Goal: Task Accomplishment & Management: Manage account settings

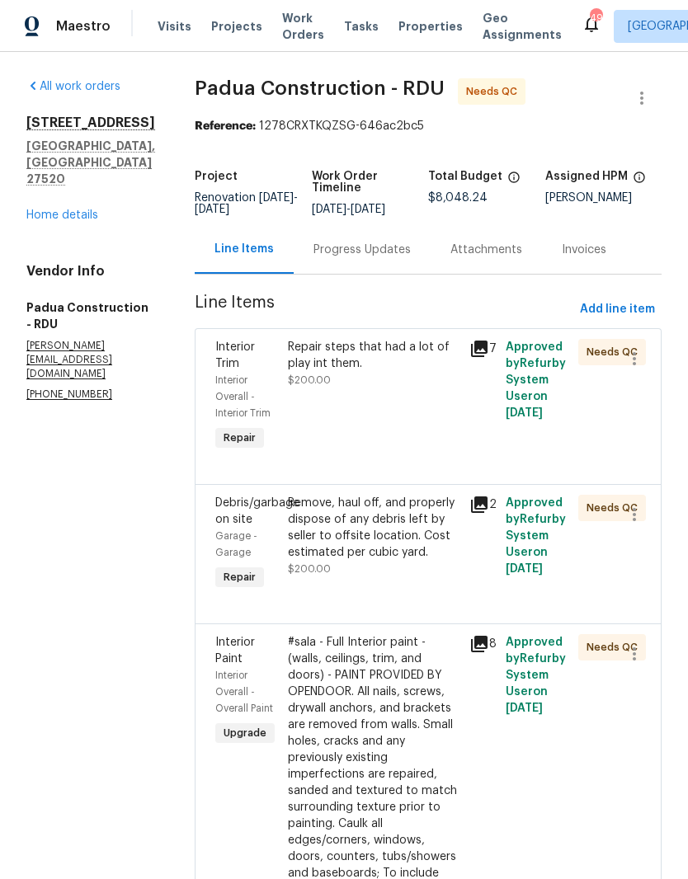
click at [63, 221] on link "Home details" at bounding box center [62, 216] width 72 height 12
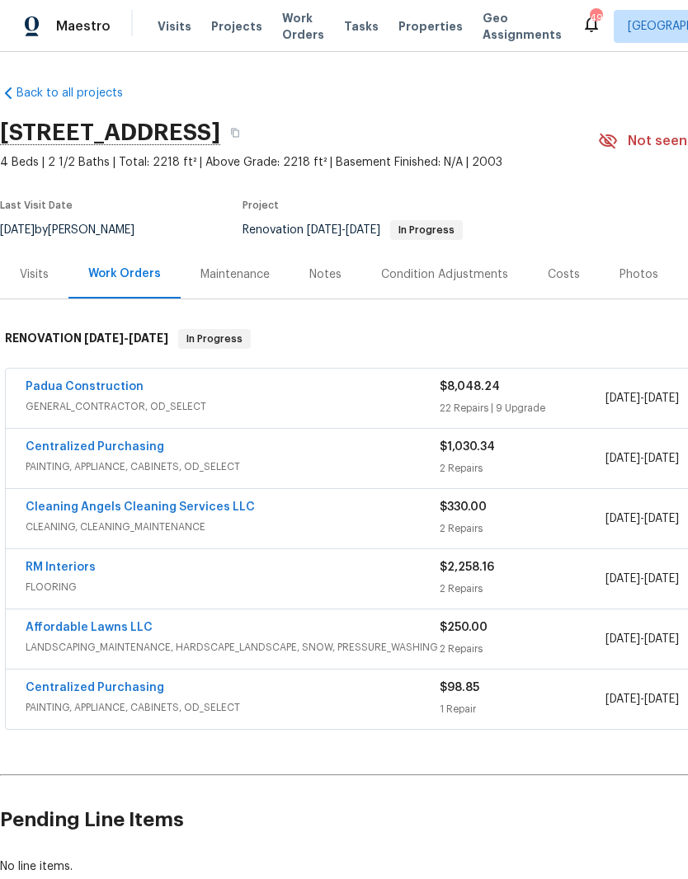
click at [59, 375] on div "Padua Construction GENERAL_CONTRACTOR, OD_SELECT $8,048.24 22 Repairs | 9 Upgra…" at bounding box center [466, 398] width 921 height 59
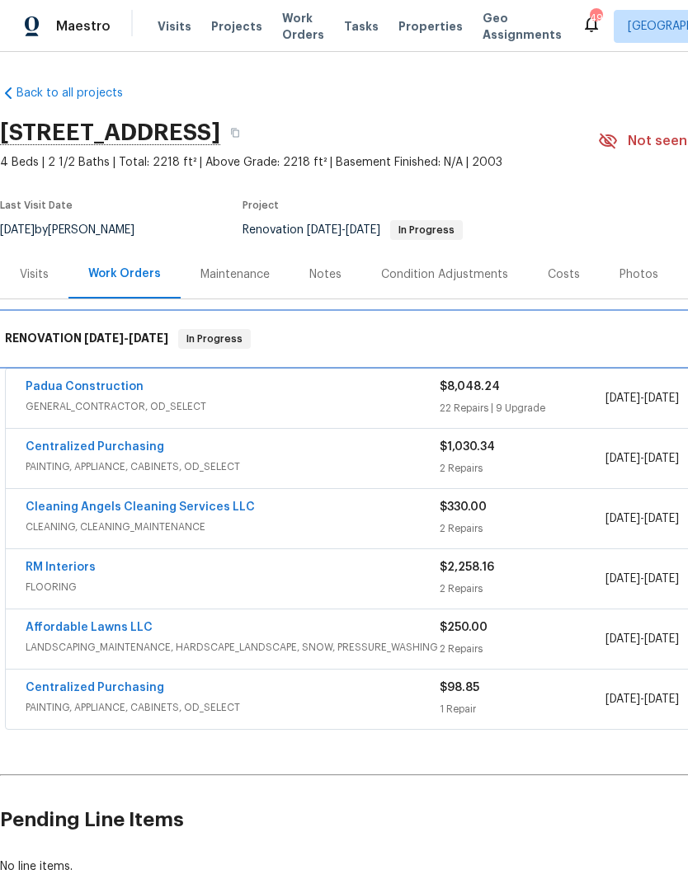
click at [54, 364] on div "RENOVATION 7/29/25 - 8/6/25 In Progress" at bounding box center [466, 339] width 932 height 53
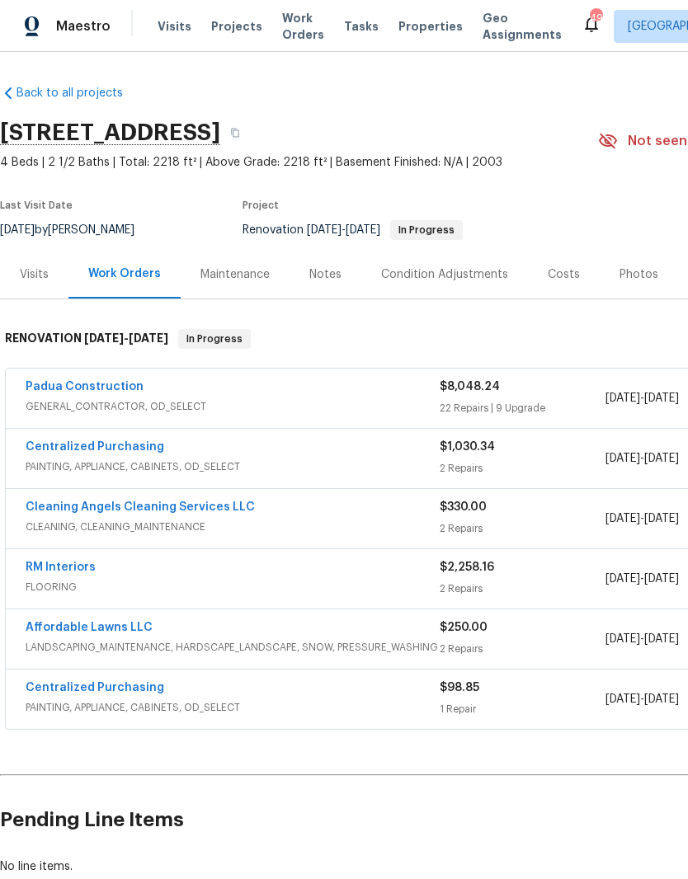
click at [59, 392] on link "Padua Construction" at bounding box center [85, 387] width 118 height 12
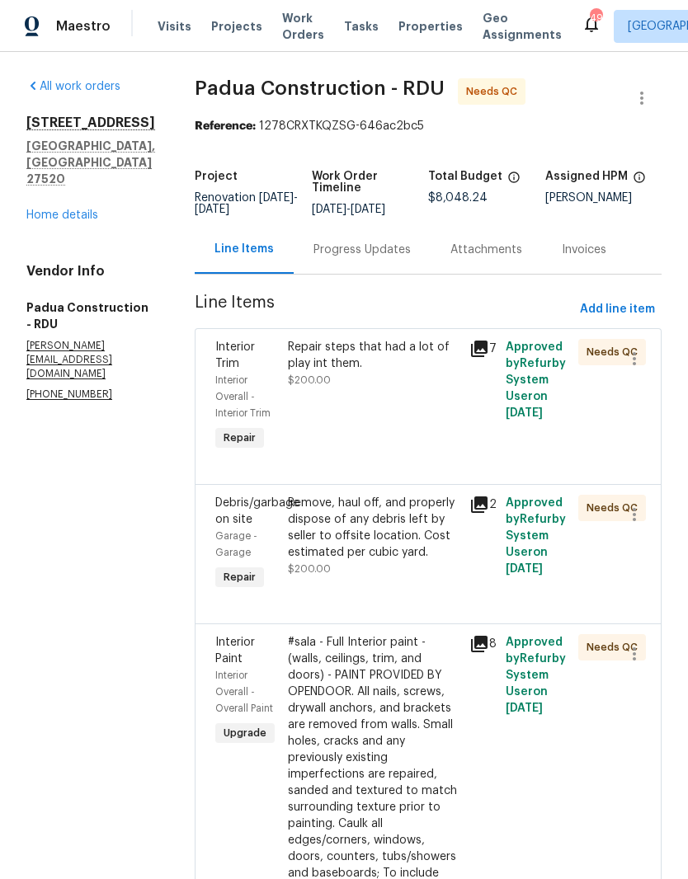
click at [373, 388] on div "Repair steps that had a lot of play int them. $200.00" at bounding box center [374, 363] width 172 height 49
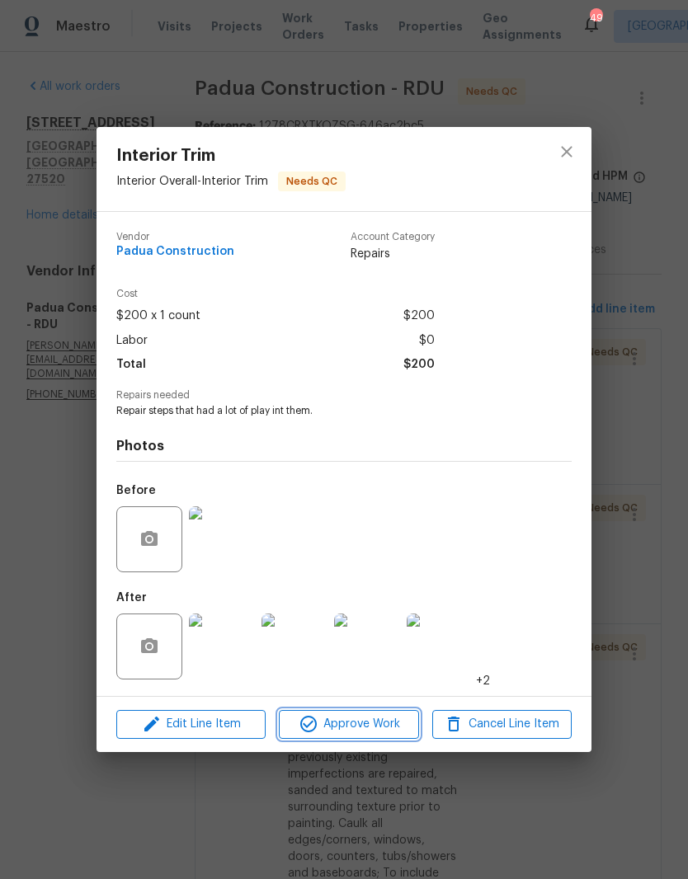
click at [384, 719] on span "Approve Work" at bounding box center [349, 724] width 130 height 21
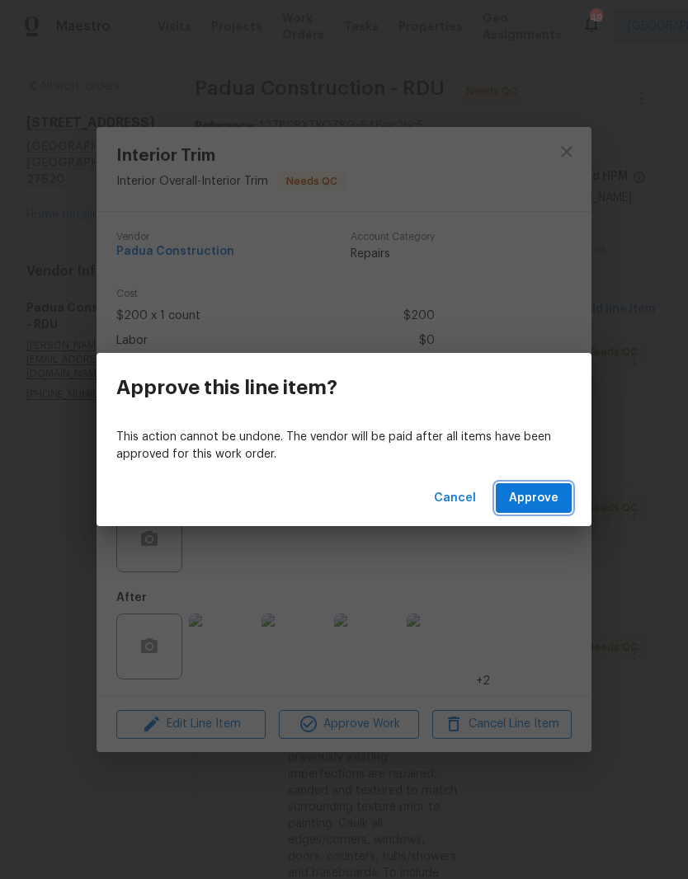
click at [544, 502] on span "Approve" at bounding box center [533, 498] width 49 height 21
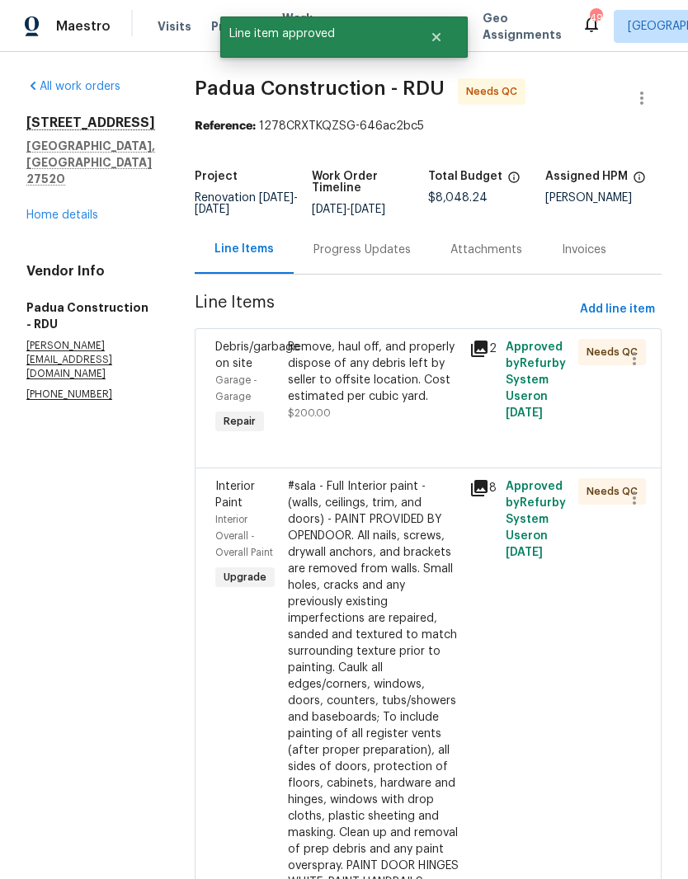
click at [401, 408] on div "Remove, haul off, and properly dispose of any debris left by seller to offsite …" at bounding box center [374, 380] width 172 height 82
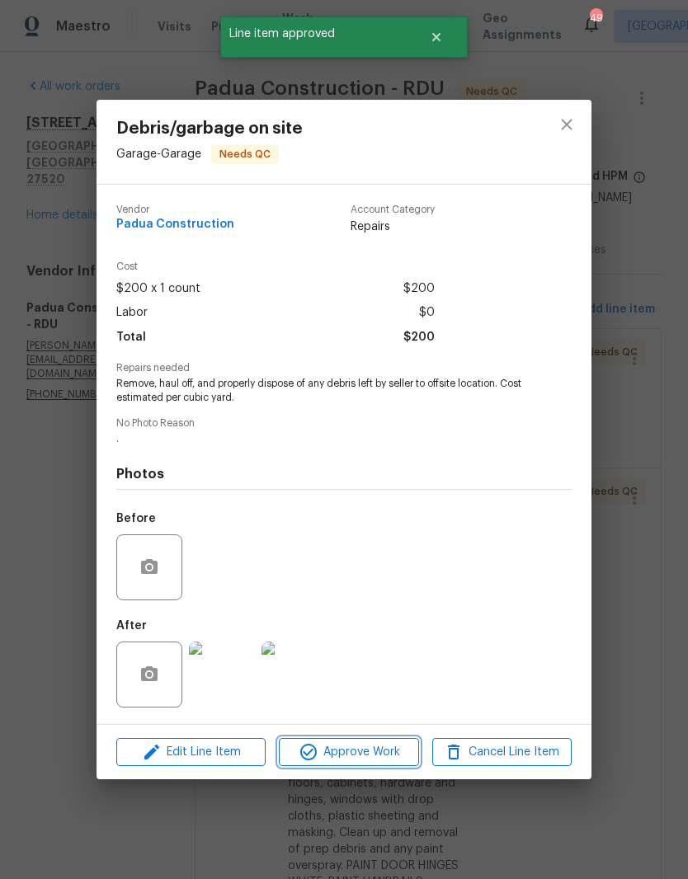
click at [379, 756] on span "Approve Work" at bounding box center [349, 752] width 130 height 21
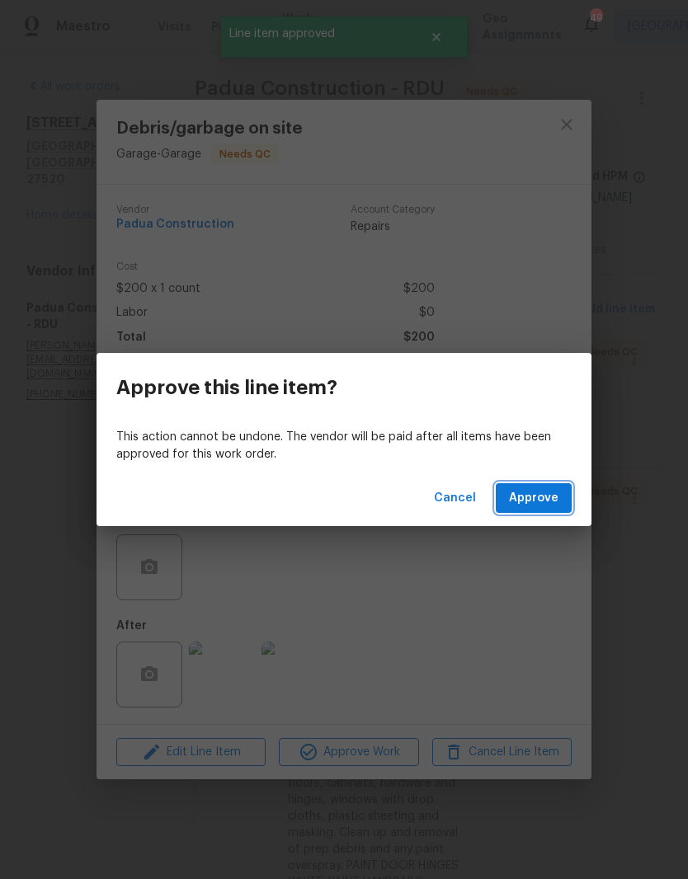
click at [557, 507] on span "Approve" at bounding box center [533, 498] width 49 height 21
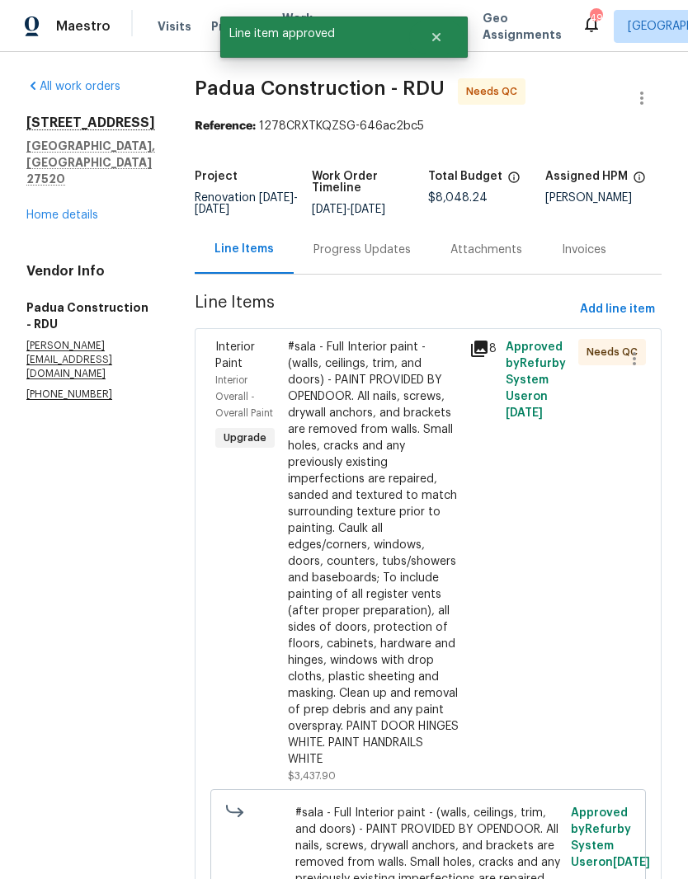
click at [395, 597] on div "#sala - Full Interior paint - (walls, ceilings, trim, and doors) - PAINT PROVID…" at bounding box center [374, 553] width 172 height 429
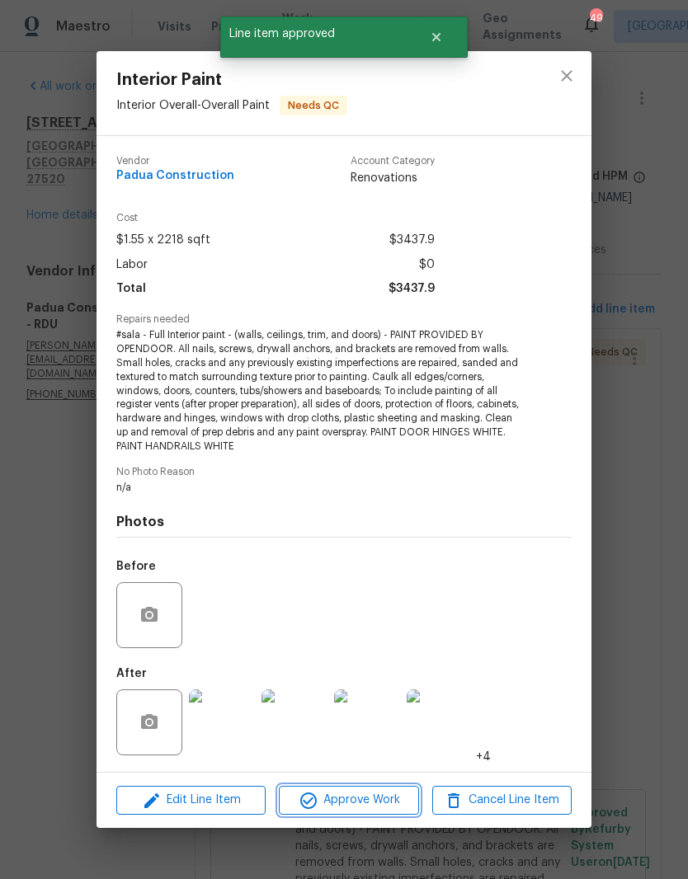
click at [407, 799] on span "Approve Work" at bounding box center [349, 800] width 130 height 21
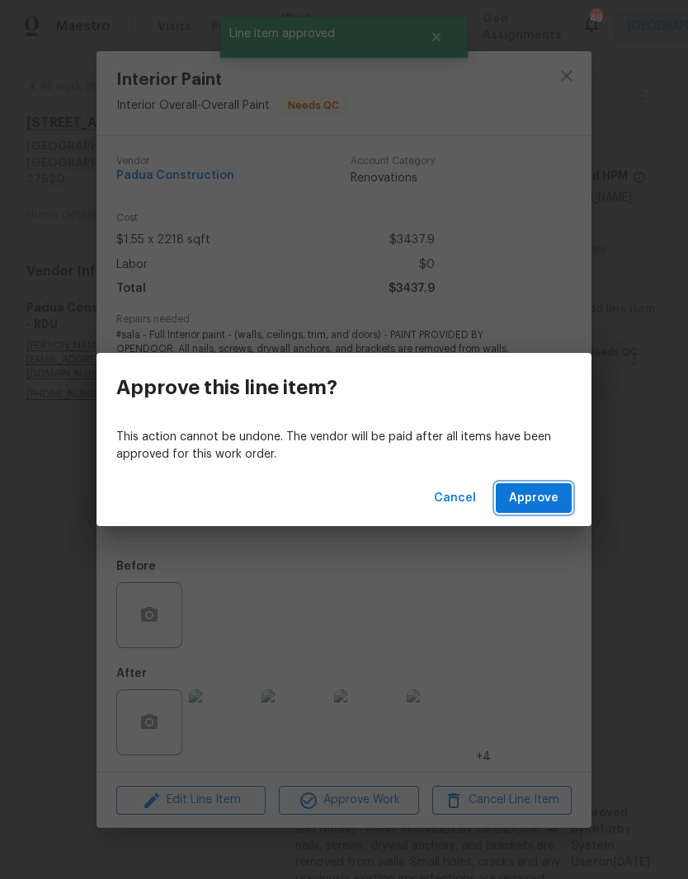
click at [558, 497] on button "Approve" at bounding box center [534, 498] width 76 height 31
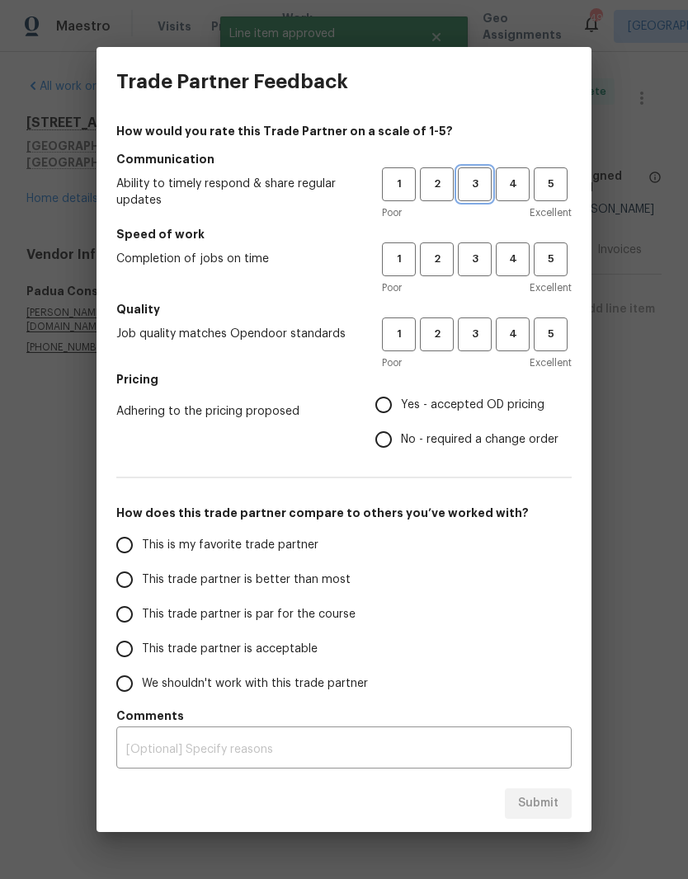
click at [480, 182] on span "3" at bounding box center [474, 184] width 31 height 19
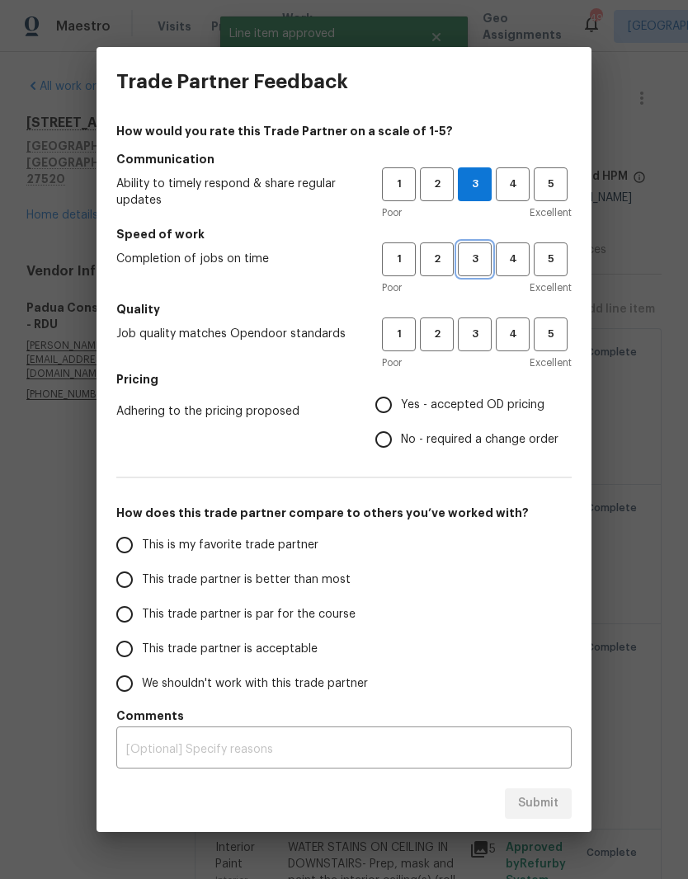
click at [480, 257] on span "3" at bounding box center [474, 259] width 31 height 19
click at [482, 342] on span "3" at bounding box center [474, 334] width 31 height 19
click at [492, 411] on span "Yes - accepted OD pricing" at bounding box center [473, 405] width 144 height 17
click at [401, 411] on input "Yes - accepted OD pricing" at bounding box center [383, 405] width 35 height 35
radio input "true"
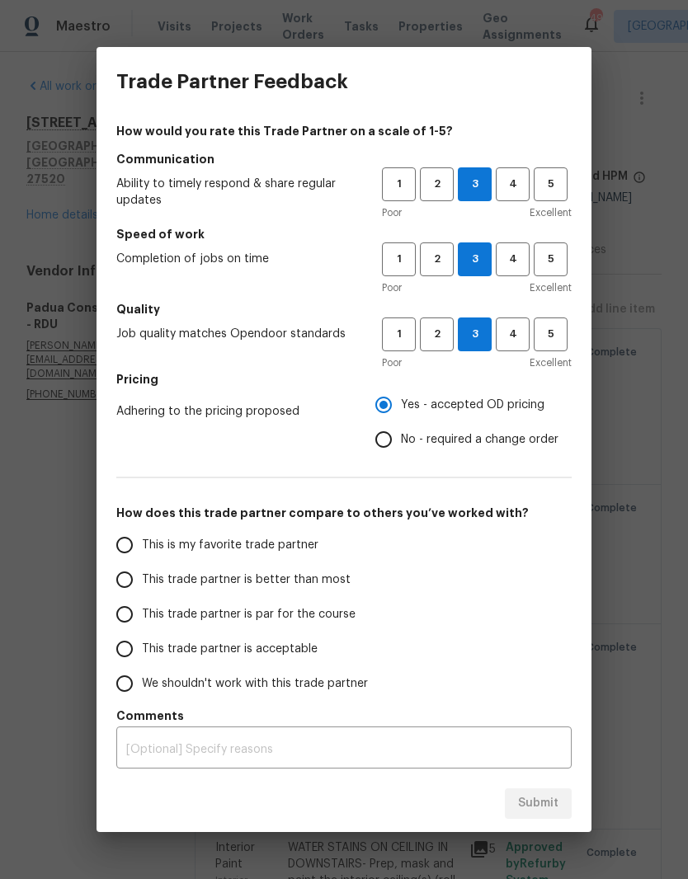
click at [299, 664] on label "This trade partner is acceptable" at bounding box center [237, 649] width 261 height 35
click at [142, 664] on input "This trade partner is acceptable" at bounding box center [124, 649] width 35 height 35
click at [309, 650] on span "This trade partner is acceptable" at bounding box center [230, 649] width 176 height 17
click at [142, 650] on input "This trade partner is acceptable" at bounding box center [124, 649] width 35 height 35
radio input "true"
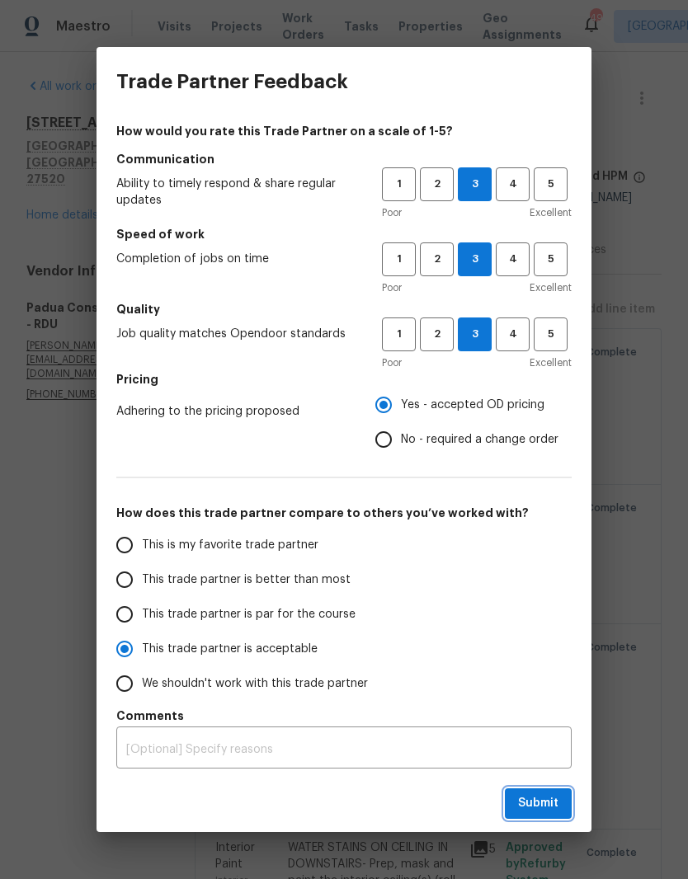
click at [551, 801] on span "Submit" at bounding box center [538, 804] width 40 height 21
radio input "false"
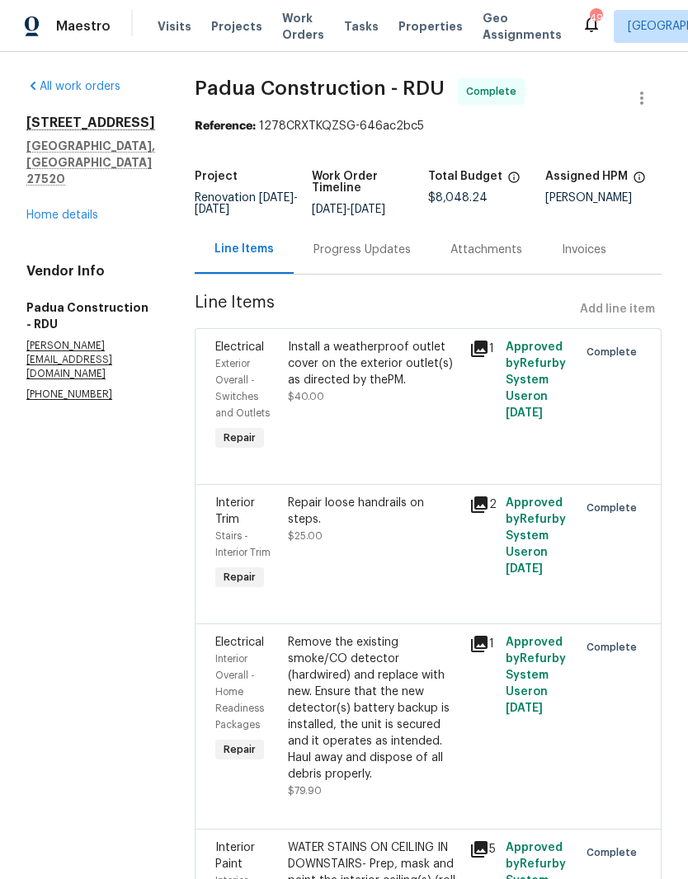
click at [97, 221] on link "Home details" at bounding box center [62, 216] width 72 height 12
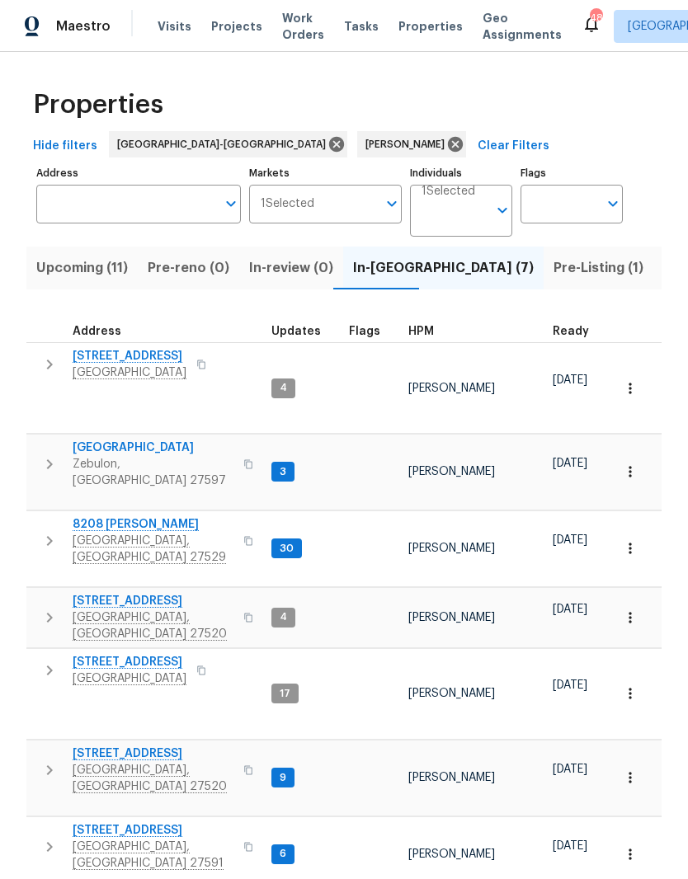
click at [101, 272] on span "Upcoming (11)" at bounding box center [82, 268] width 92 height 23
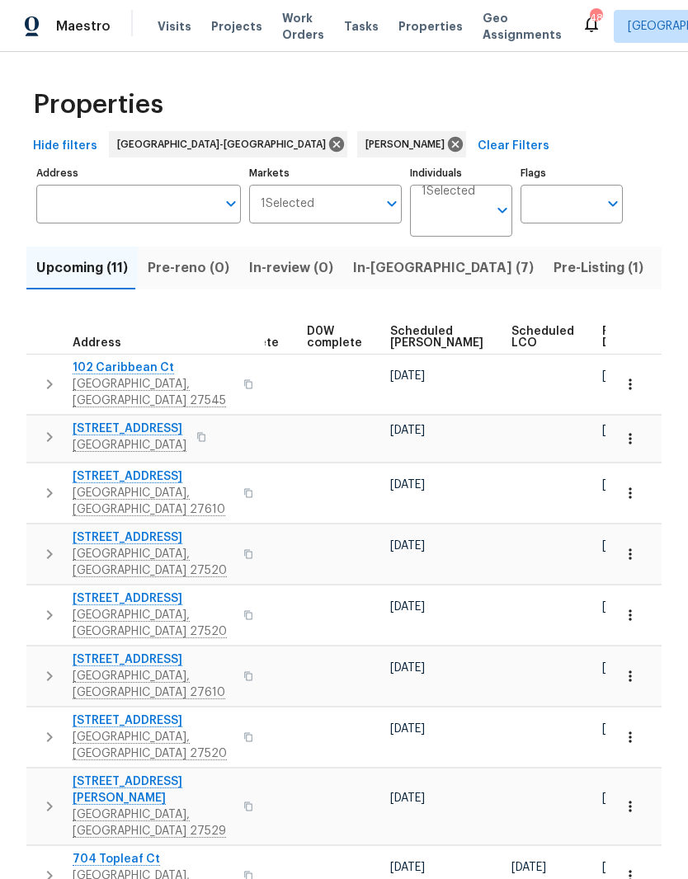
scroll to position [0, 413]
click at [603, 332] on span "Ready Date" at bounding box center [621, 337] width 36 height 23
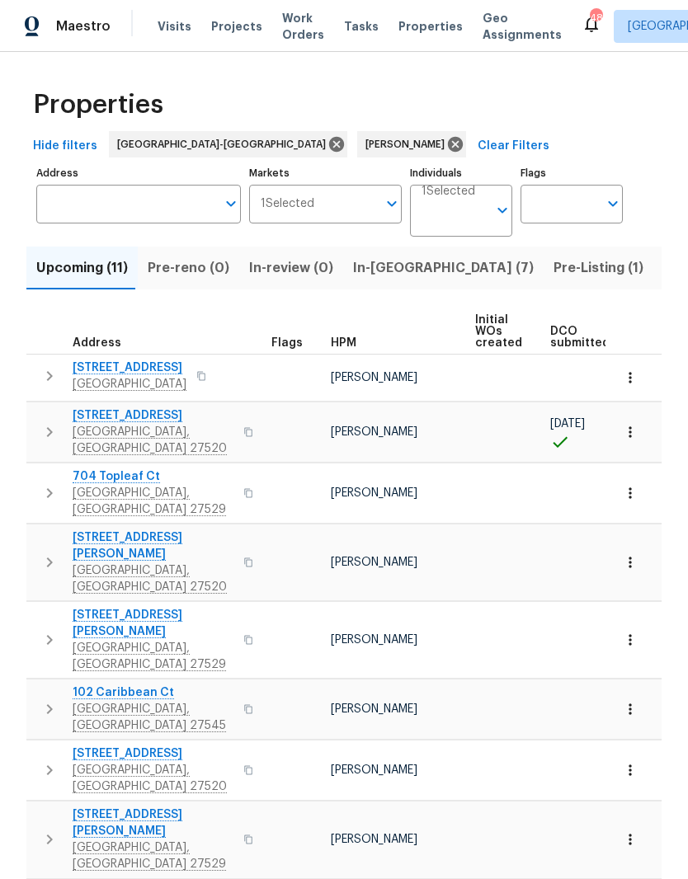
click at [99, 373] on span "105 Redbay Ln" at bounding box center [130, 368] width 114 height 16
click at [51, 433] on icon "button" at bounding box center [50, 432] width 20 height 20
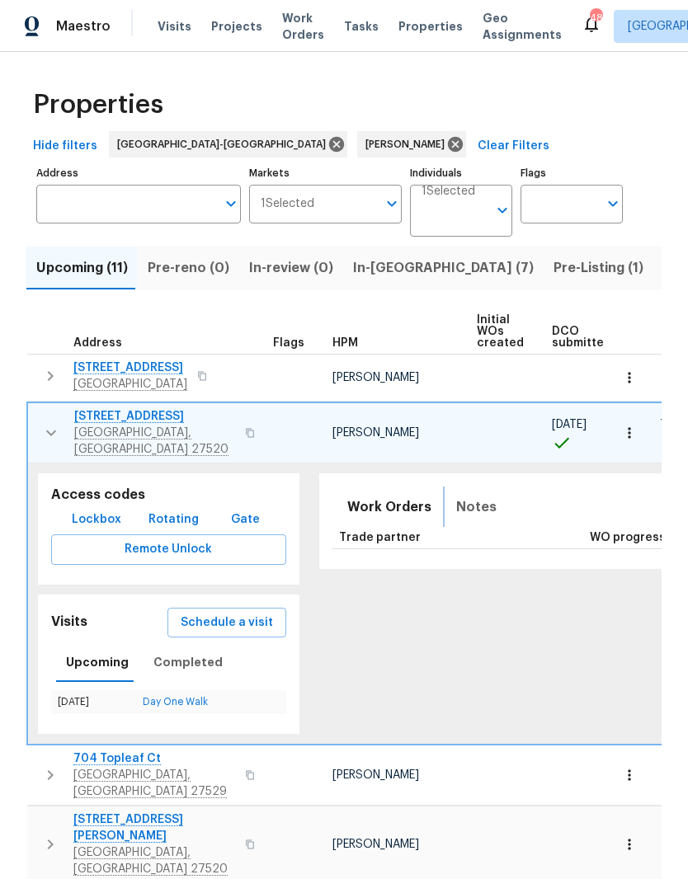
click at [467, 496] on span "Notes" at bounding box center [476, 507] width 40 height 23
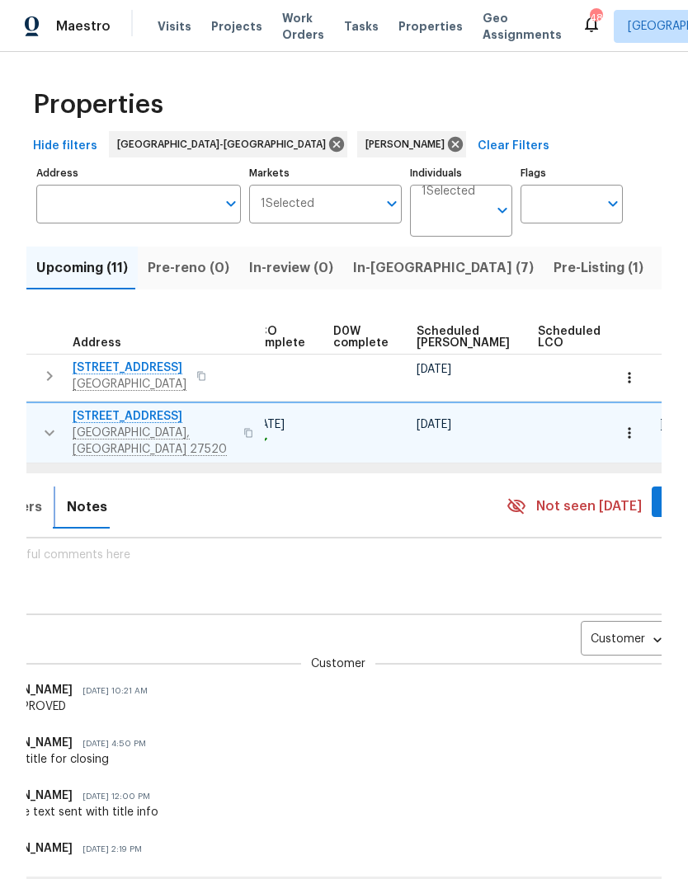
scroll to position [0, 390]
click at [592, 626] on body "Maestro Visits Projects Work Orders Tasks Properties Geo Assignments 48 Raleigh…" at bounding box center [344, 439] width 688 height 879
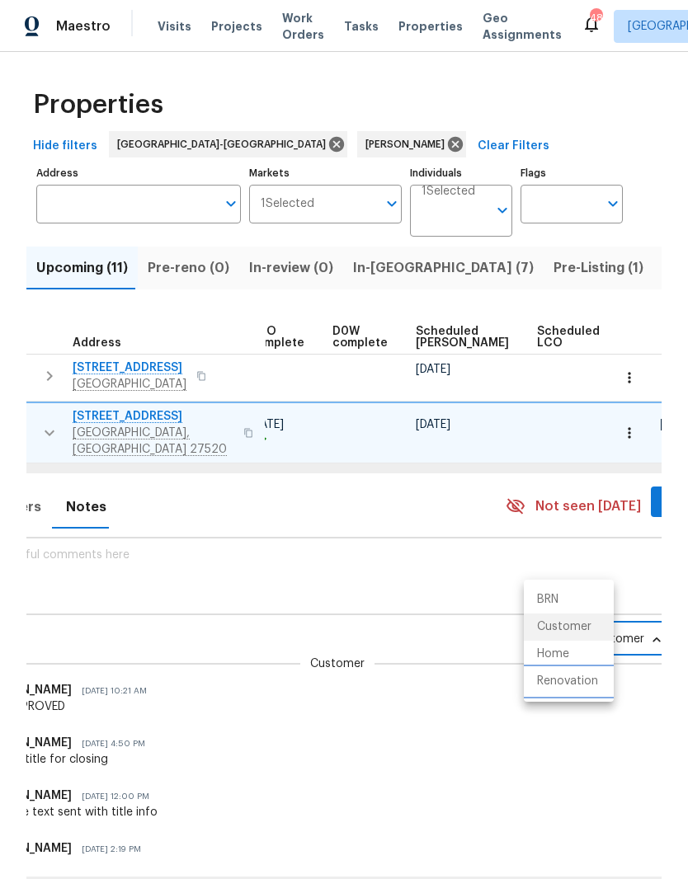
click at [586, 687] on li "Renovation" at bounding box center [569, 681] width 90 height 27
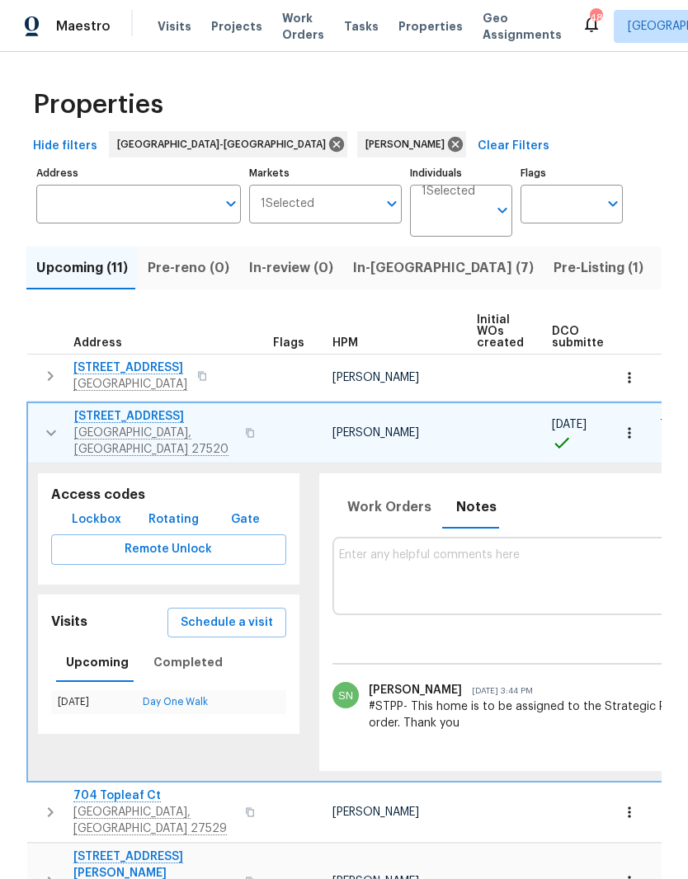
scroll to position [0, 0]
click at [52, 423] on icon "button" at bounding box center [51, 433] width 20 height 20
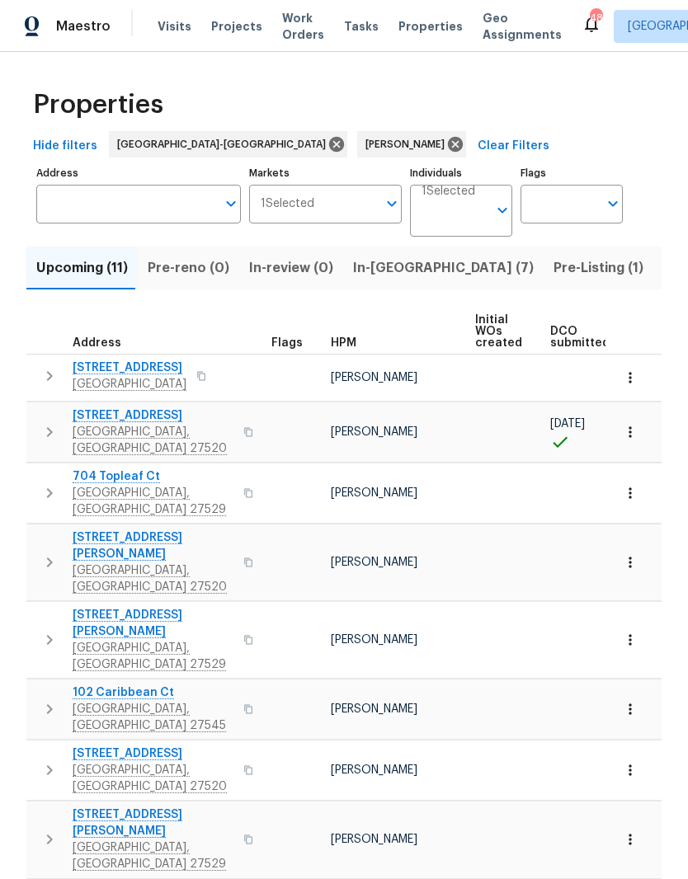
click at [57, 483] on icon "button" at bounding box center [50, 493] width 20 height 20
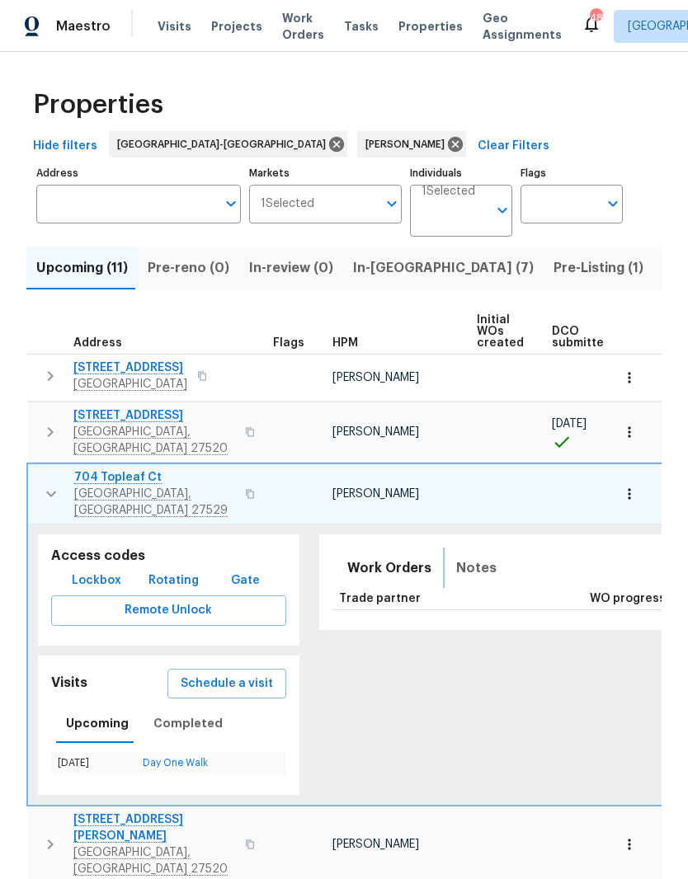
click at [466, 557] on span "Notes" at bounding box center [476, 568] width 40 height 23
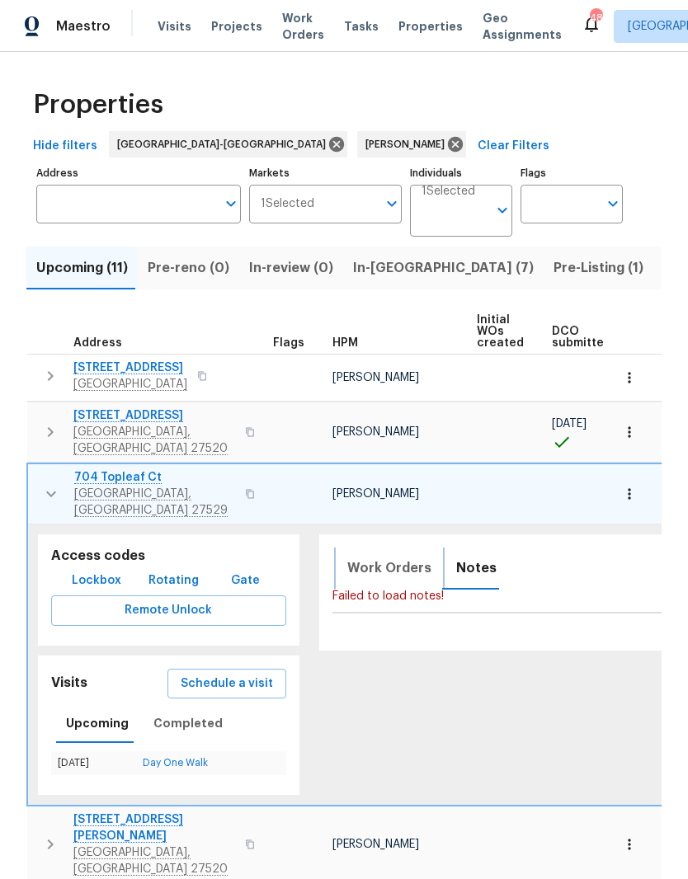
click at [386, 557] on span "Work Orders" at bounding box center [389, 568] width 84 height 23
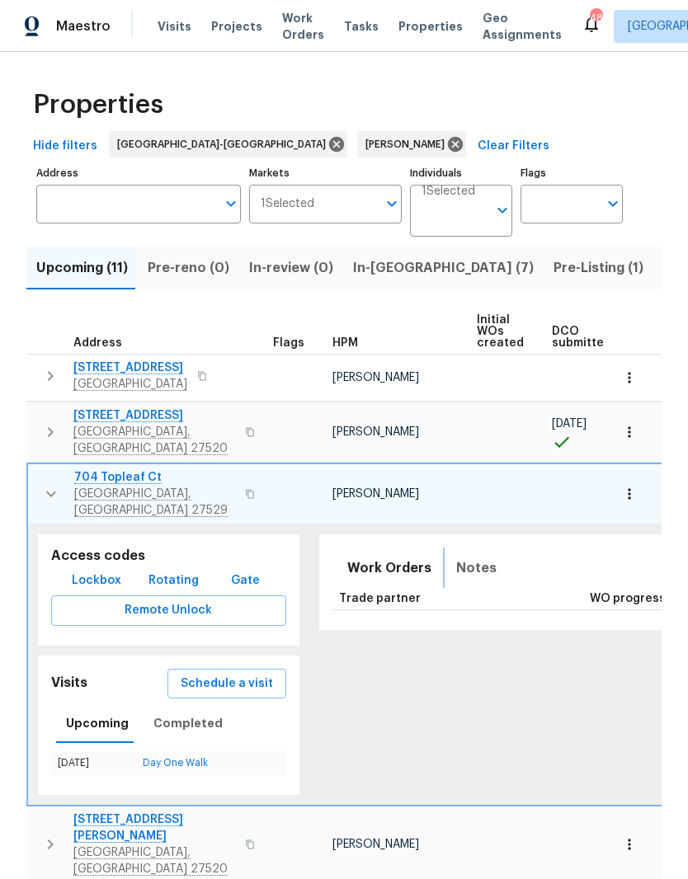
click at [469, 557] on span "Notes" at bounding box center [476, 568] width 40 height 23
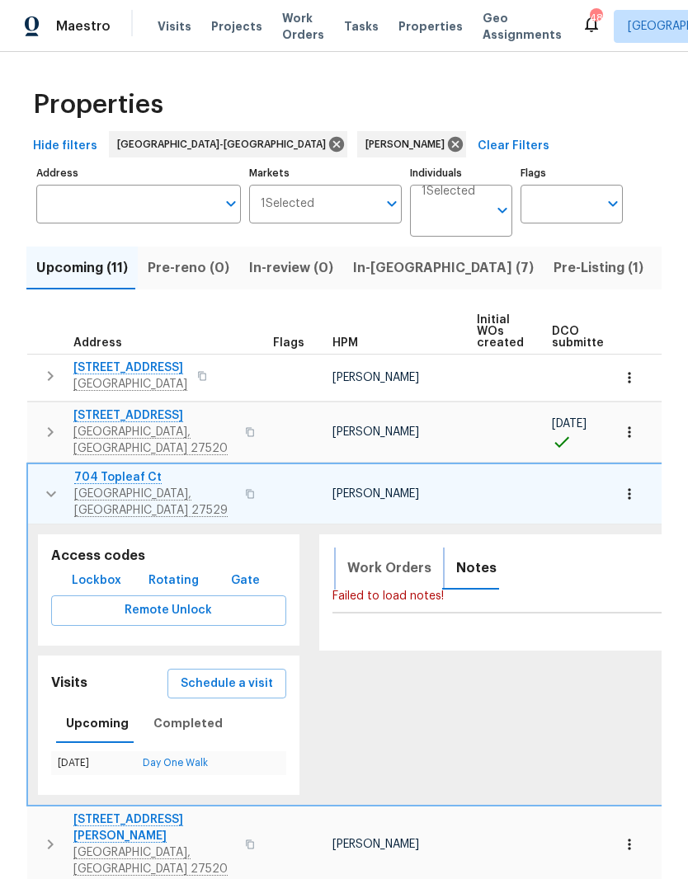
click at [388, 557] on span "Work Orders" at bounding box center [389, 568] width 84 height 23
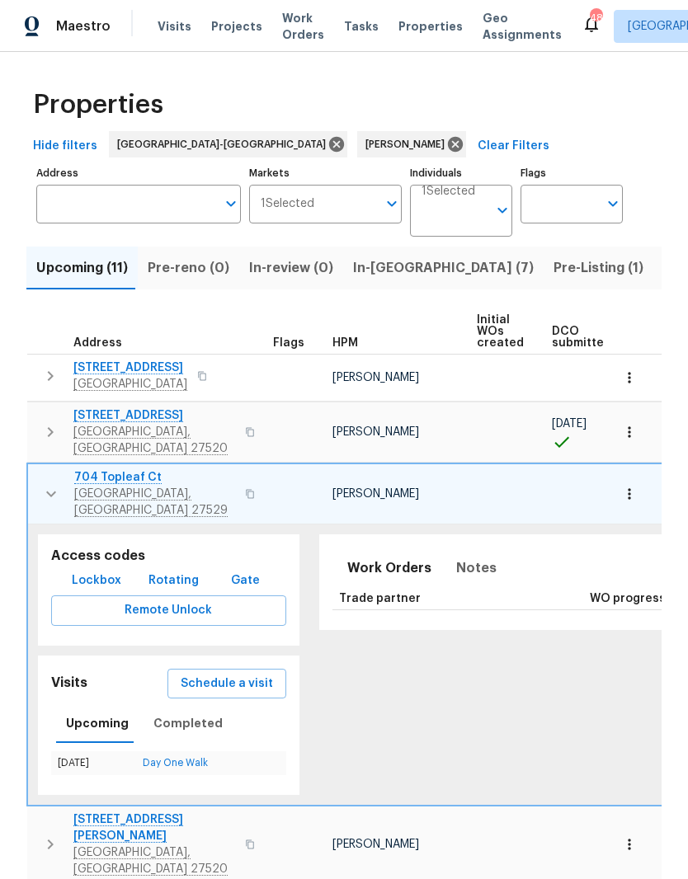
click at [53, 484] on icon "button" at bounding box center [51, 494] width 20 height 20
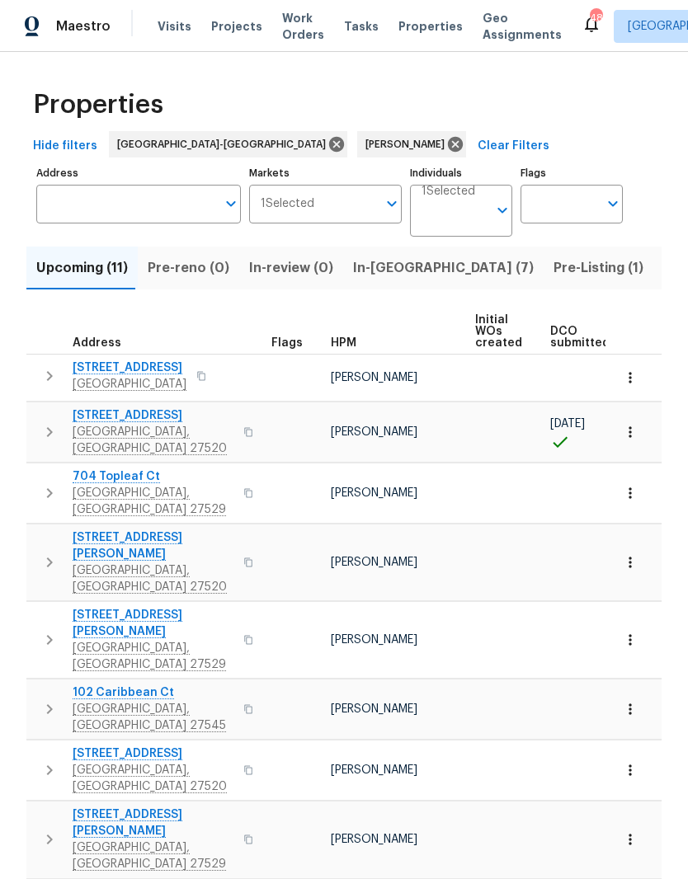
scroll to position [0, -2]
click at [53, 553] on icon "button" at bounding box center [50, 563] width 20 height 20
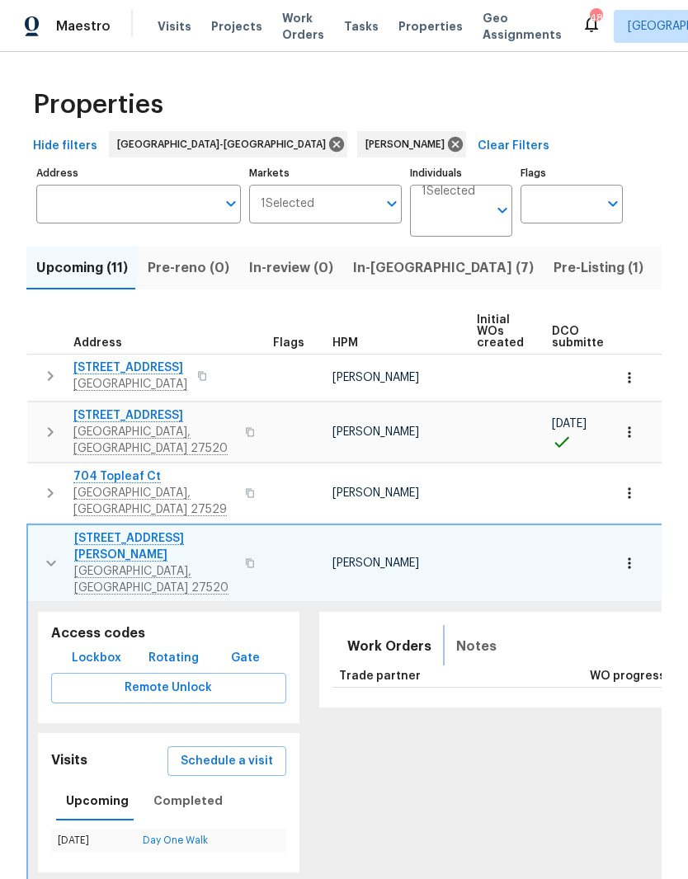
click at [464, 635] on span "Notes" at bounding box center [476, 646] width 40 height 23
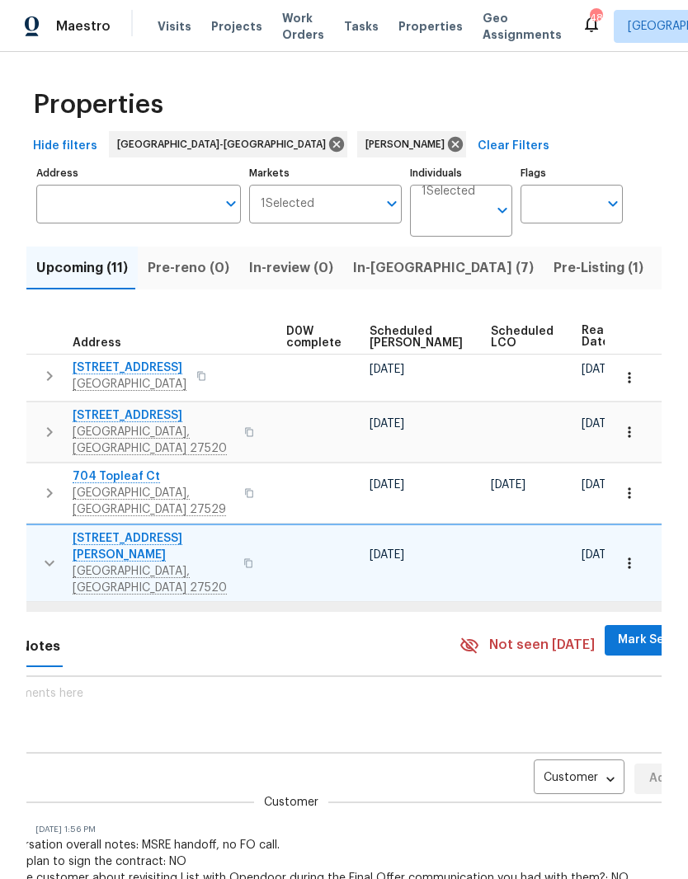
scroll to position [0, 435]
click at [550, 725] on body "Maestro Visits Projects Work Orders Tasks Properties Geo Assignments 48 Raleigh…" at bounding box center [344, 439] width 688 height 879
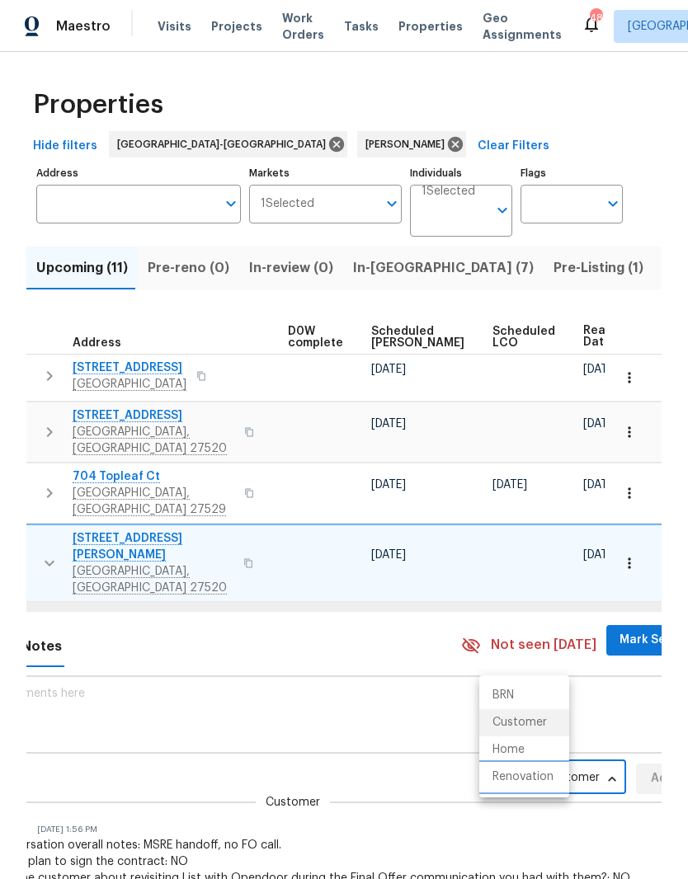
click at [552, 789] on li "Renovation" at bounding box center [524, 777] width 90 height 27
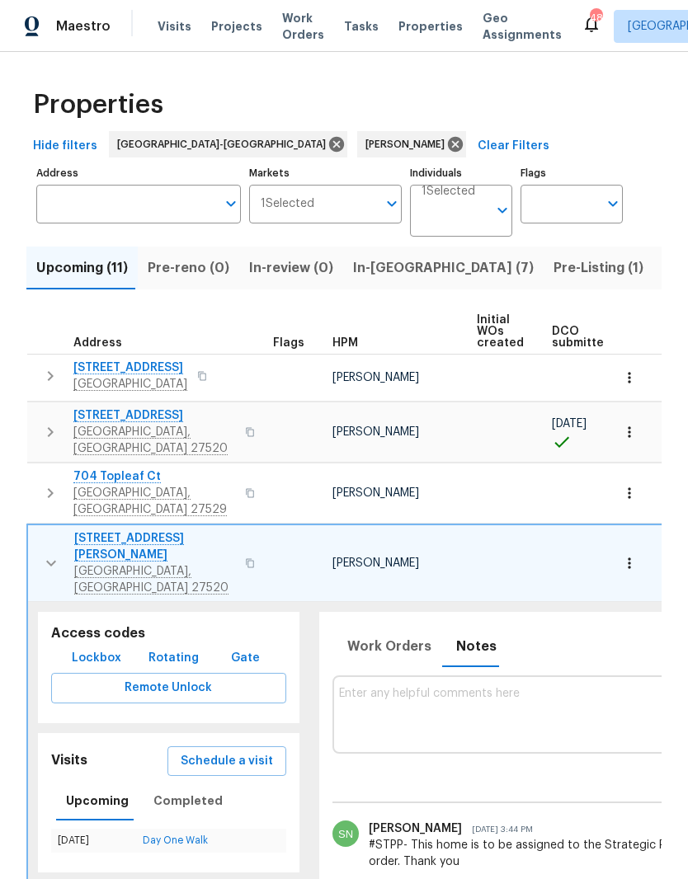
scroll to position [0, 0]
click at [60, 423] on button "button" at bounding box center [50, 432] width 33 height 49
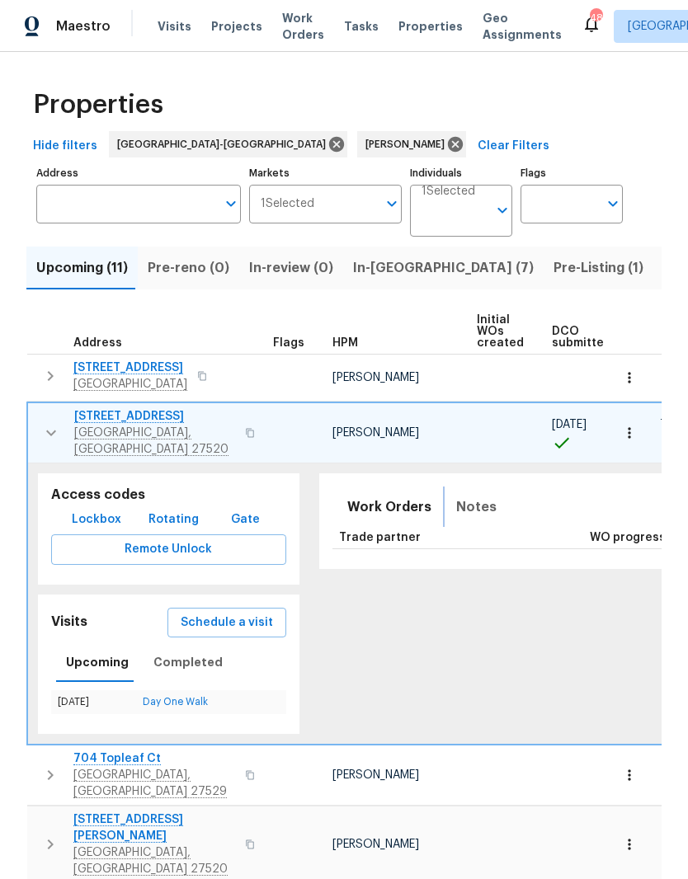
click at [467, 498] on span "Notes" at bounding box center [476, 507] width 40 height 23
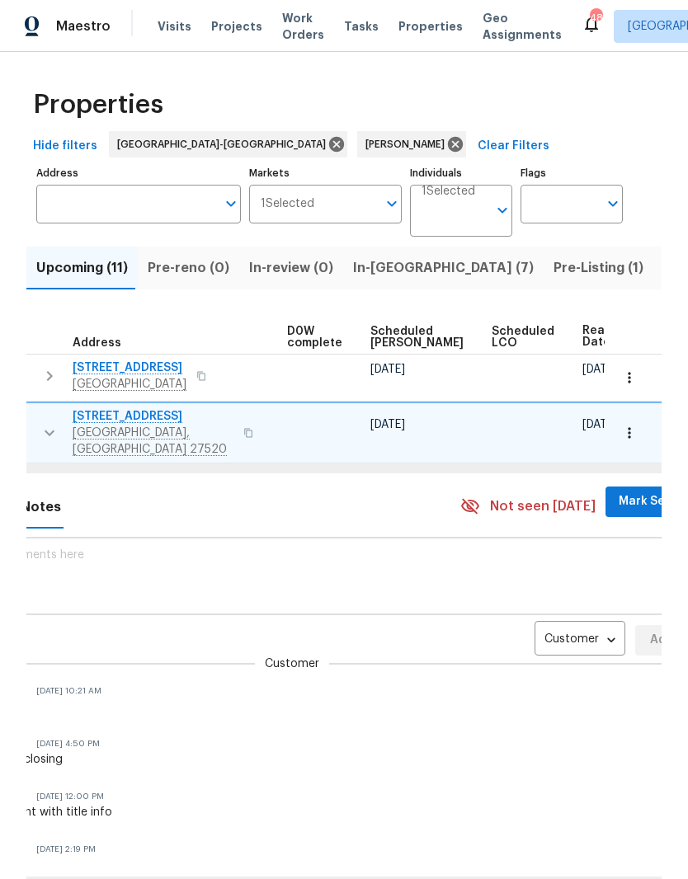
scroll to position [0, 435]
click at [544, 629] on body "Maestro Visits Projects Work Orders Tasks Properties Geo Assignments 48 Raleigh…" at bounding box center [344, 439] width 688 height 879
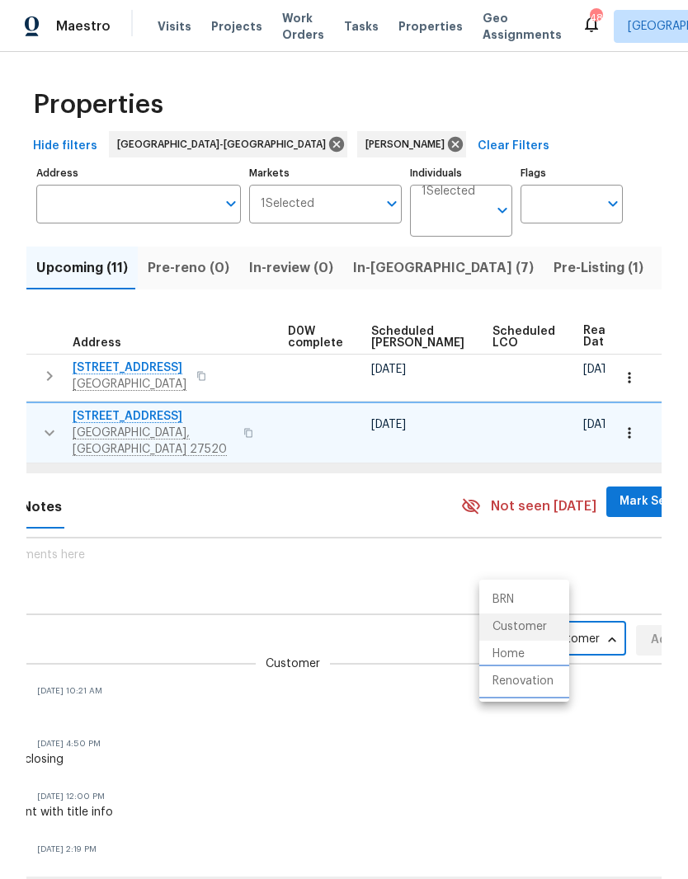
click at [541, 689] on li "Renovation" at bounding box center [524, 681] width 90 height 27
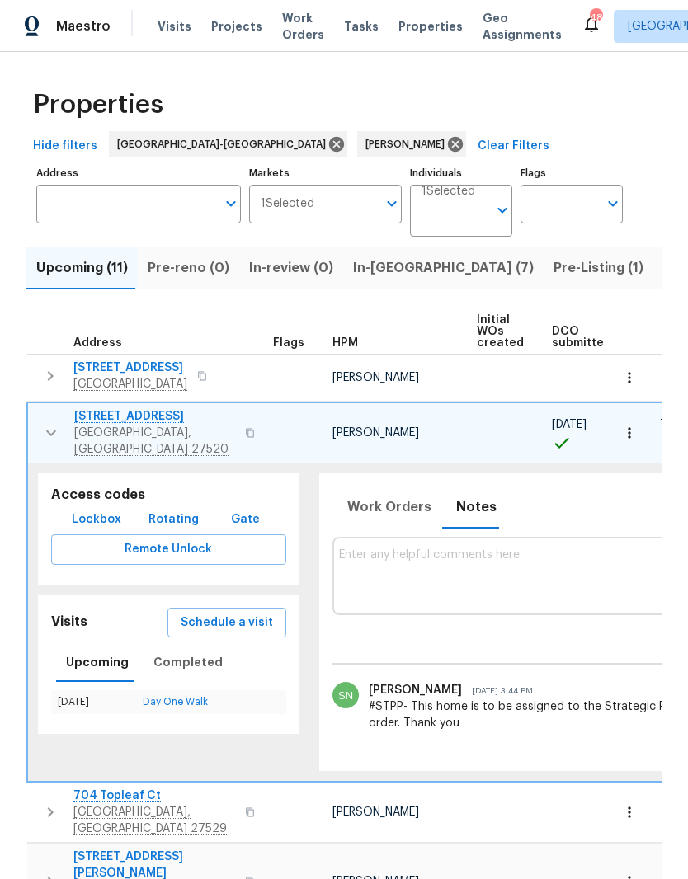
scroll to position [0, 0]
click at [49, 423] on icon "button" at bounding box center [51, 433] width 20 height 20
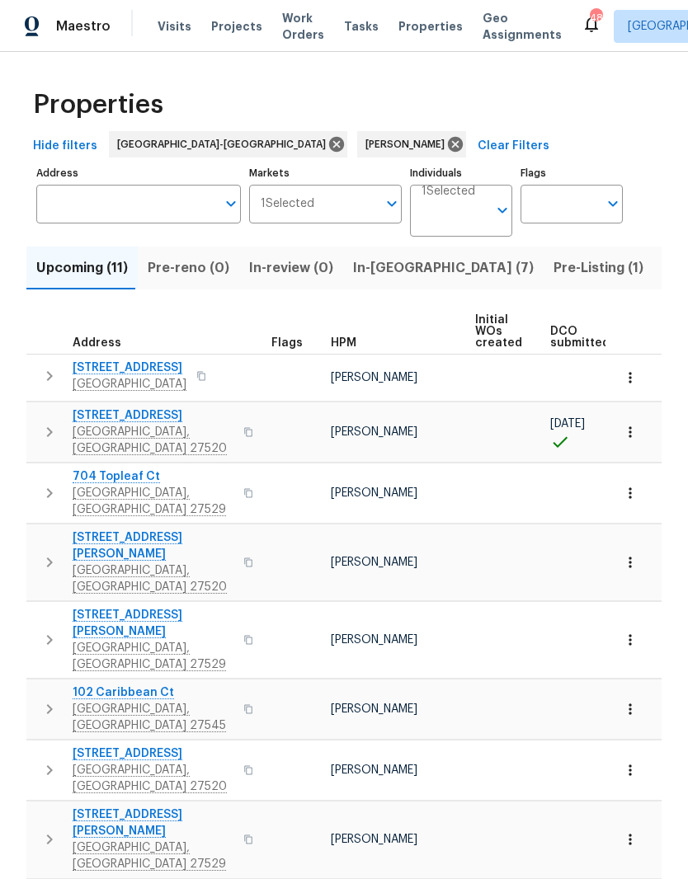
click at [49, 483] on icon "button" at bounding box center [50, 493] width 20 height 20
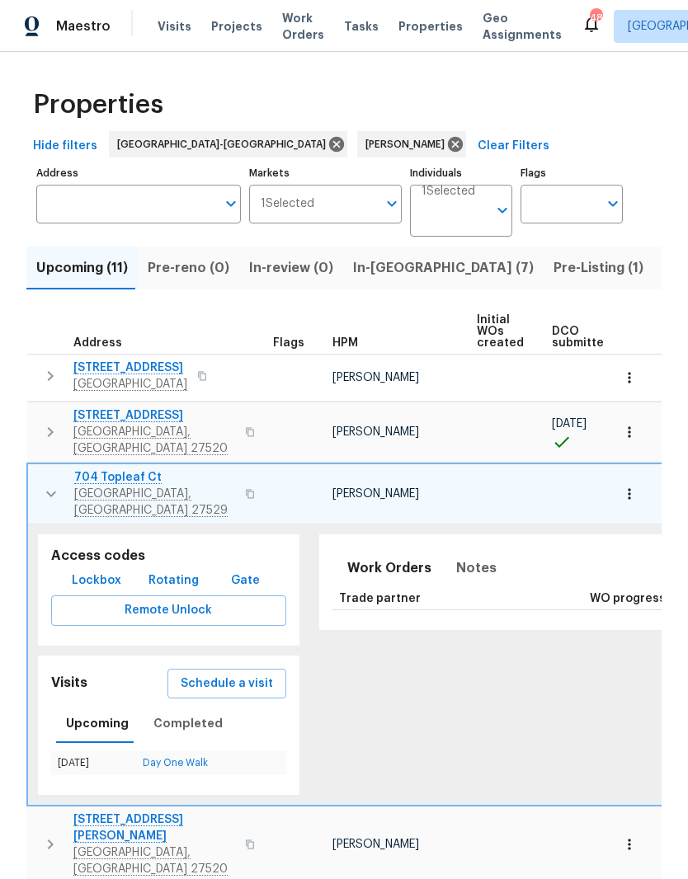
click at [464, 557] on span "Notes" at bounding box center [476, 568] width 40 height 23
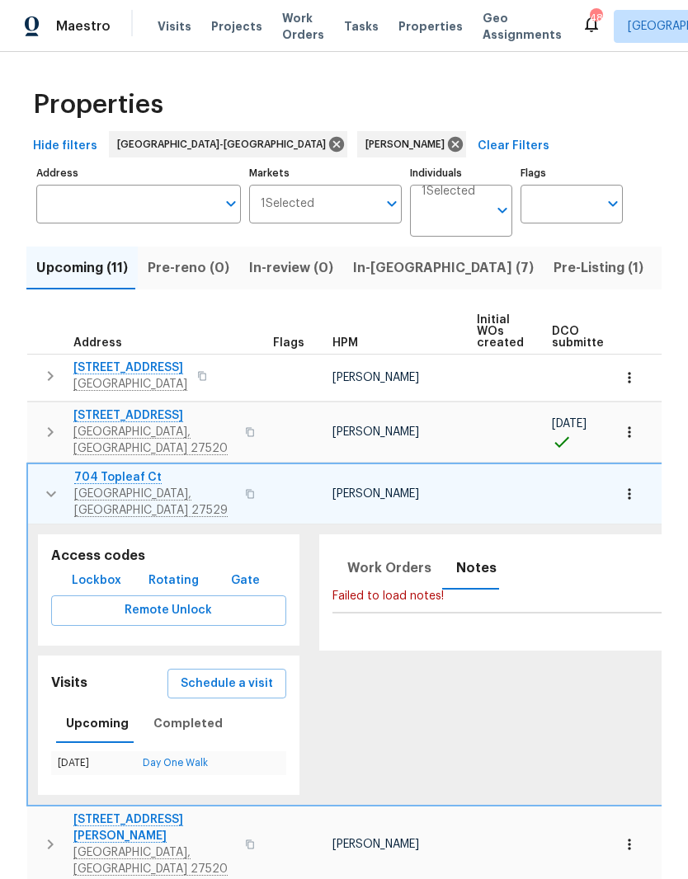
click at [121, 469] on span "704 Topleaf Ct" at bounding box center [154, 477] width 161 height 16
click at [64, 375] on button "button" at bounding box center [50, 376] width 33 height 33
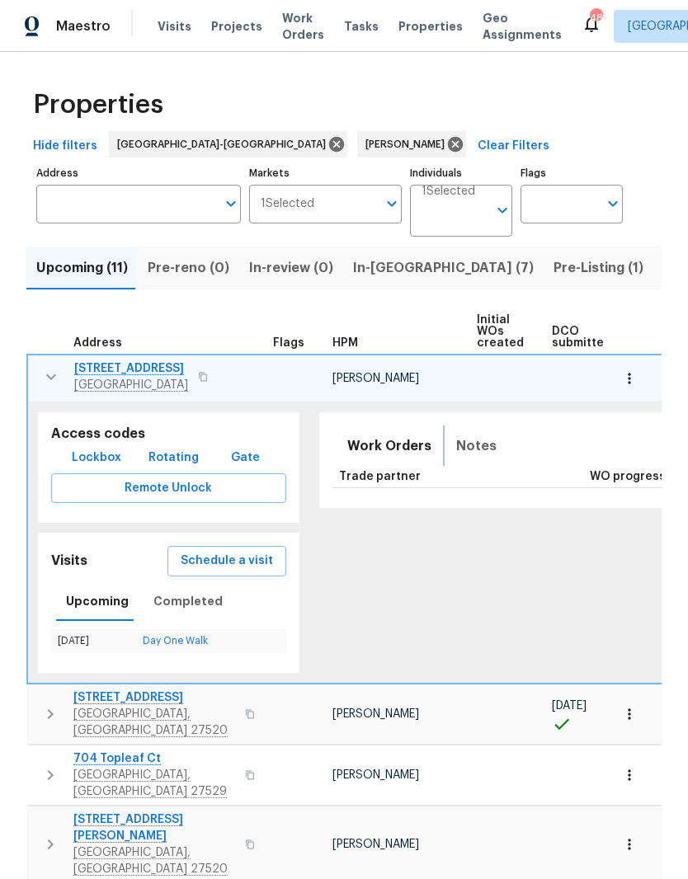
click at [467, 455] on span "Notes" at bounding box center [476, 446] width 40 height 23
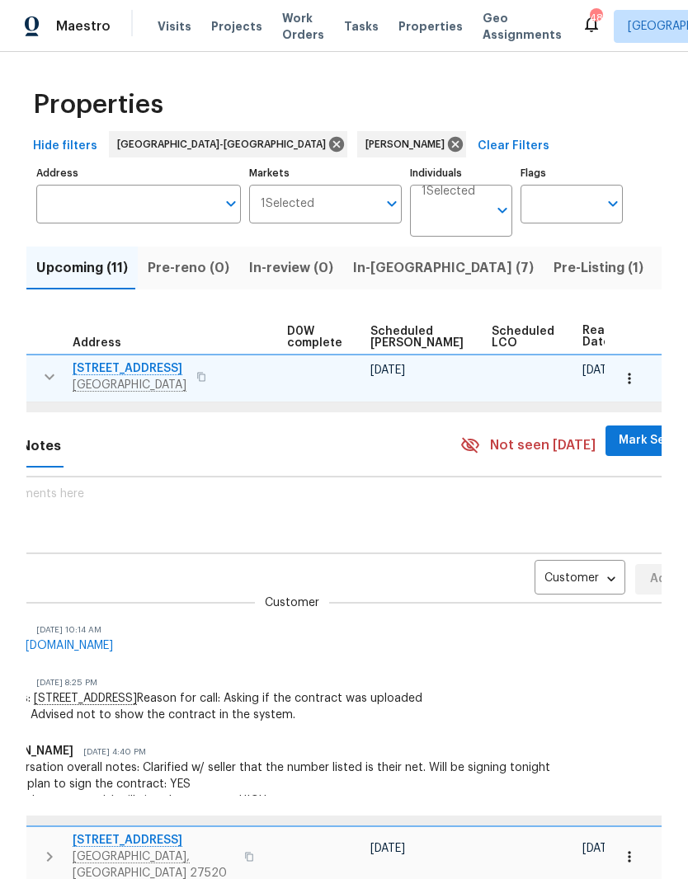
scroll to position [0, 435]
click at [548, 567] on body "Maestro Visits Projects Work Orders Tasks Properties Geo Assignments 48 Raleigh…" at bounding box center [344, 439] width 688 height 879
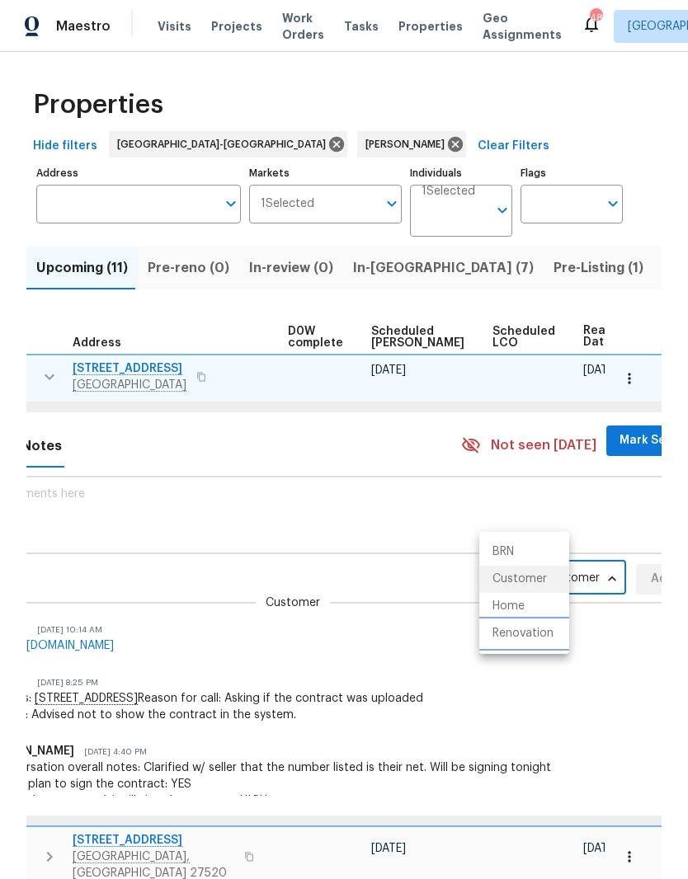
click at [554, 634] on li "Renovation" at bounding box center [524, 633] width 90 height 27
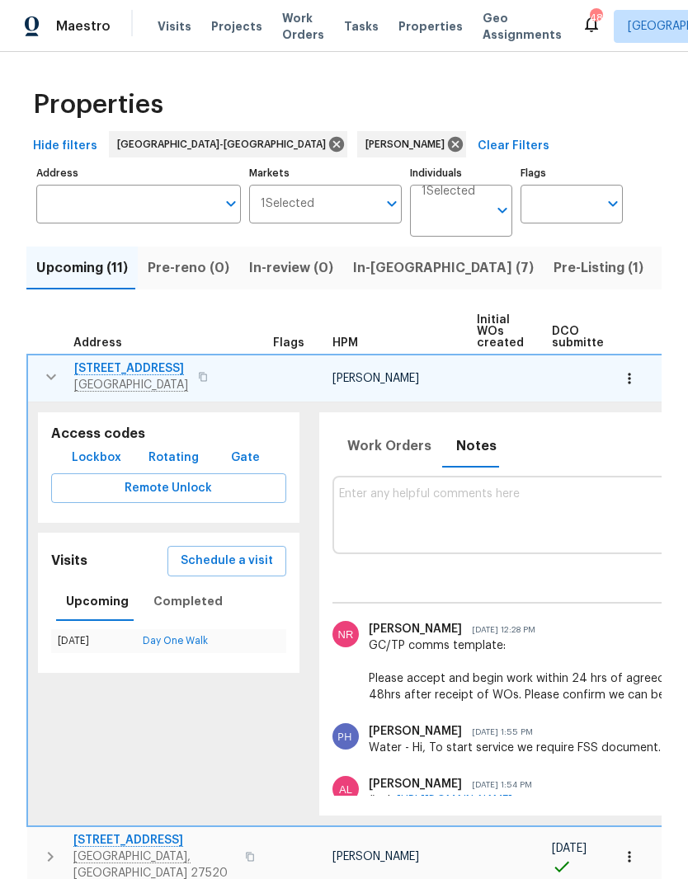
scroll to position [0, 0]
click at [47, 381] on icon "button" at bounding box center [51, 377] width 20 height 20
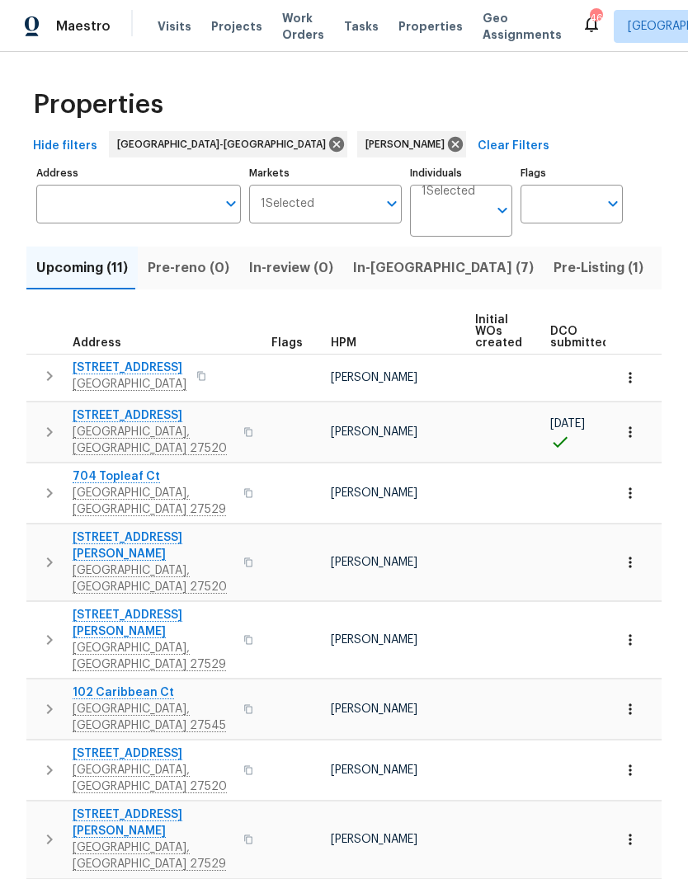
click at [400, 275] on span "In-reno (7)" at bounding box center [443, 268] width 181 height 23
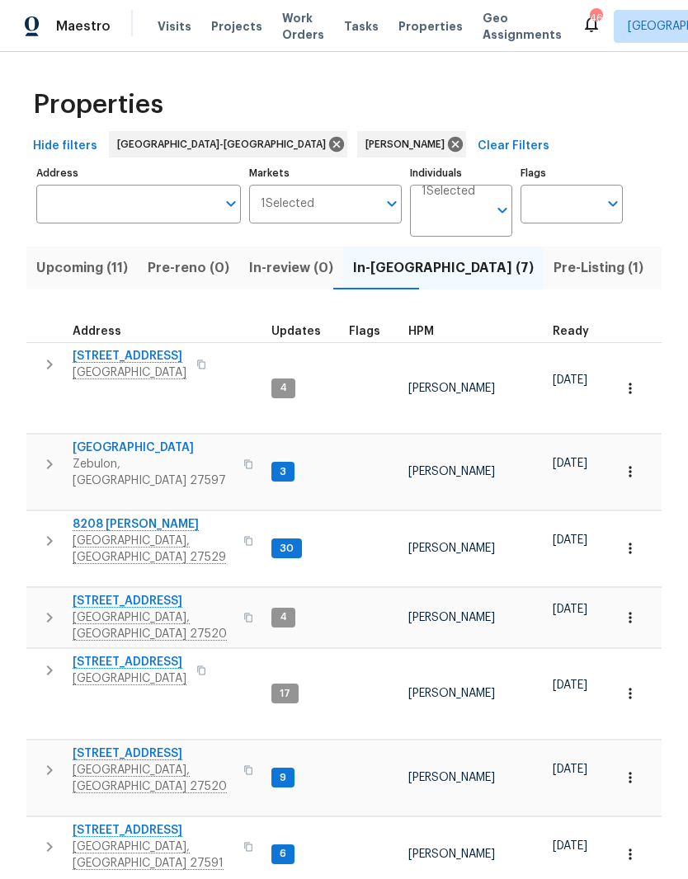
click at [98, 440] on span "[GEOGRAPHIC_DATA]" at bounding box center [153, 448] width 161 height 16
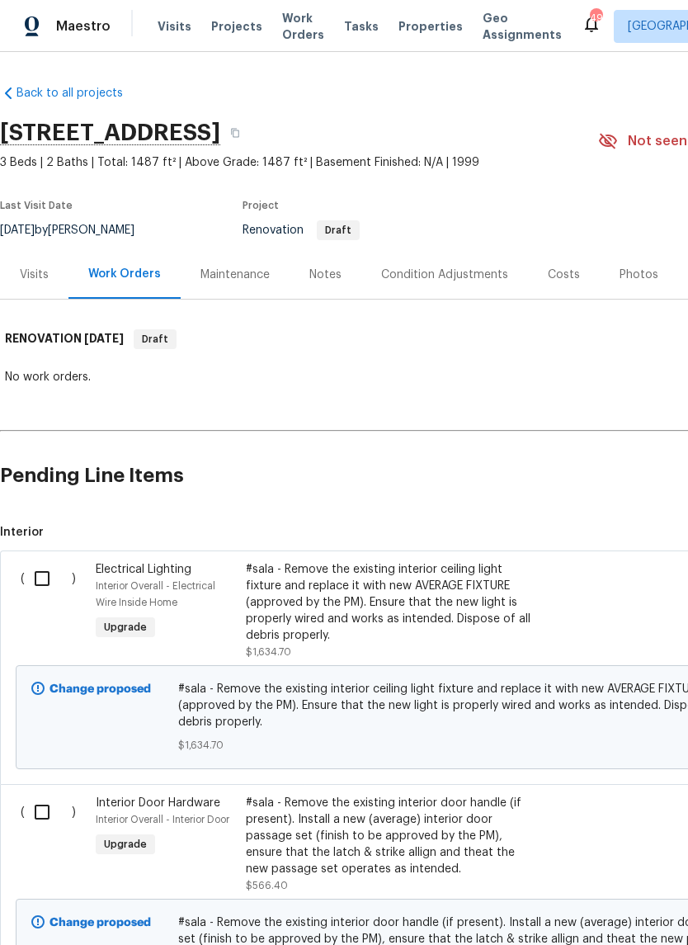
click at [325, 279] on div "Notes" at bounding box center [325, 274] width 32 height 16
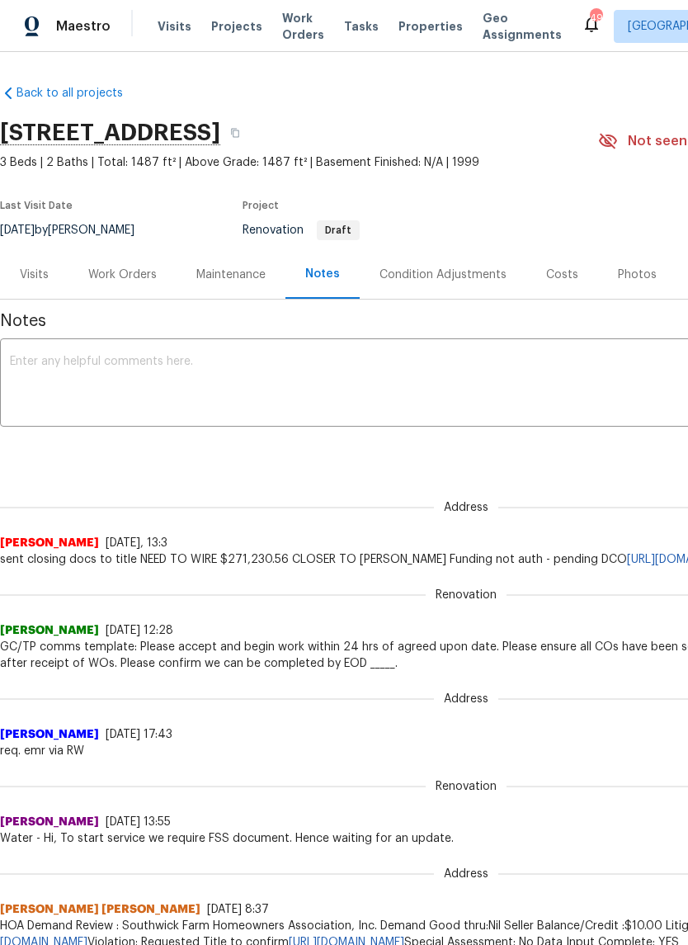
click at [137, 287] on div "Work Orders" at bounding box center [122, 274] width 108 height 49
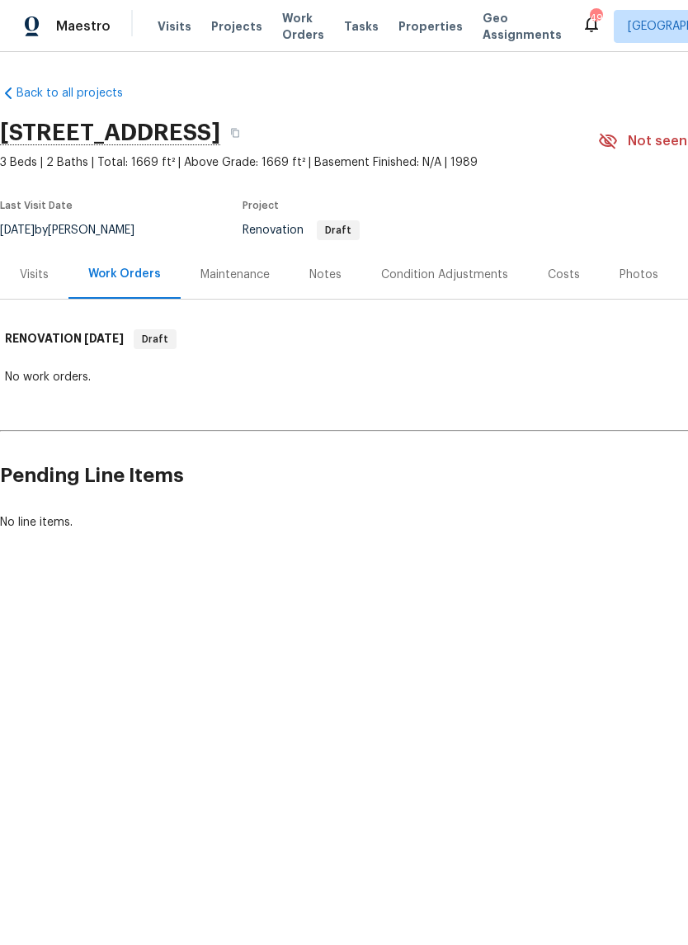
click at [318, 266] on div "Notes" at bounding box center [325, 274] width 32 height 16
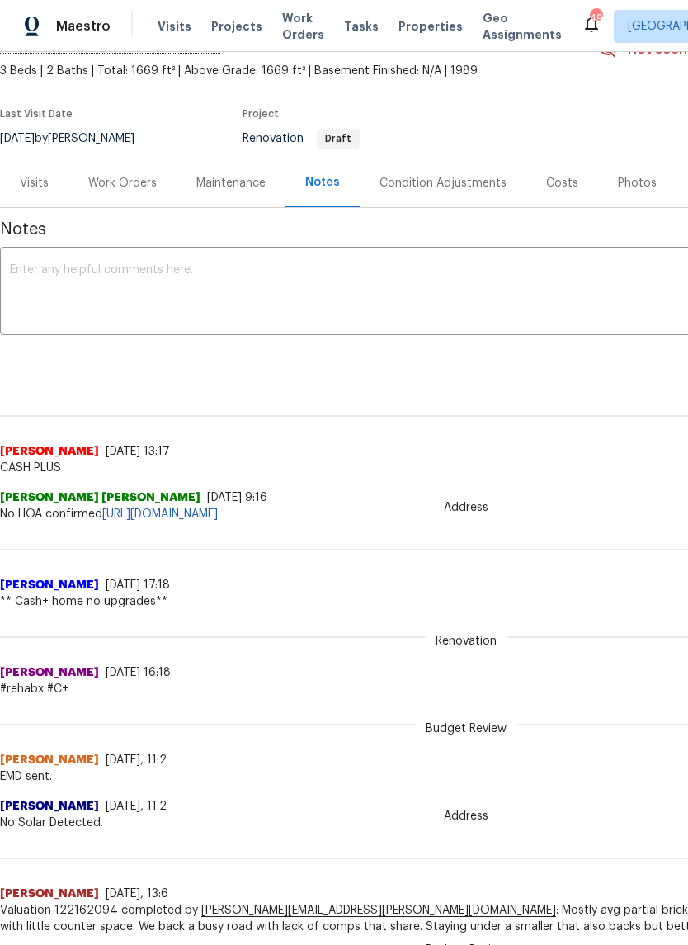
scroll to position [92, 0]
click at [113, 186] on div "Work Orders" at bounding box center [122, 183] width 68 height 16
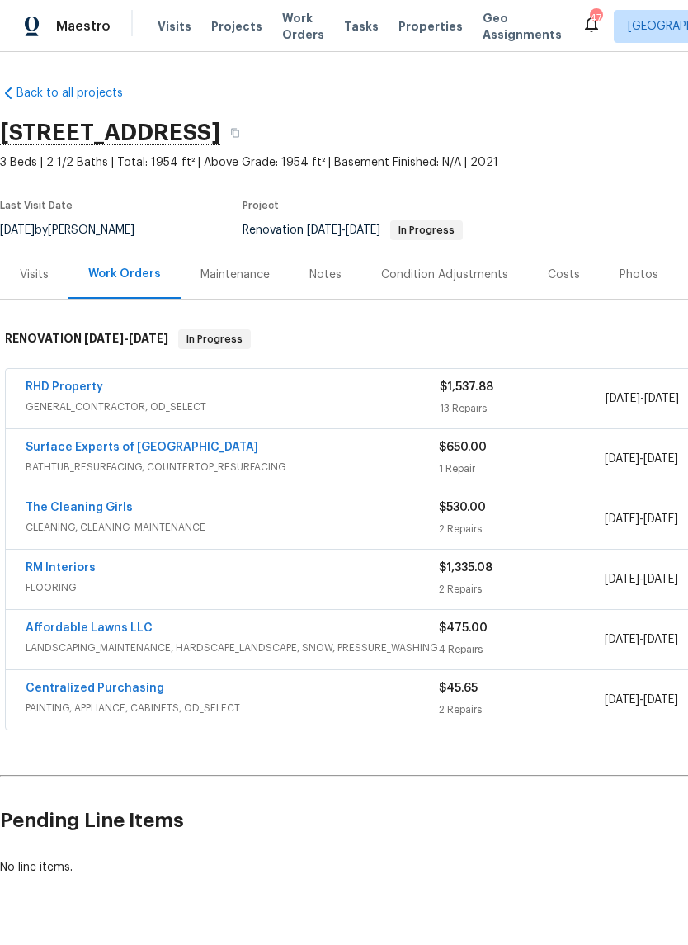
click at [67, 387] on link "RHD Property" at bounding box center [65, 387] width 78 height 12
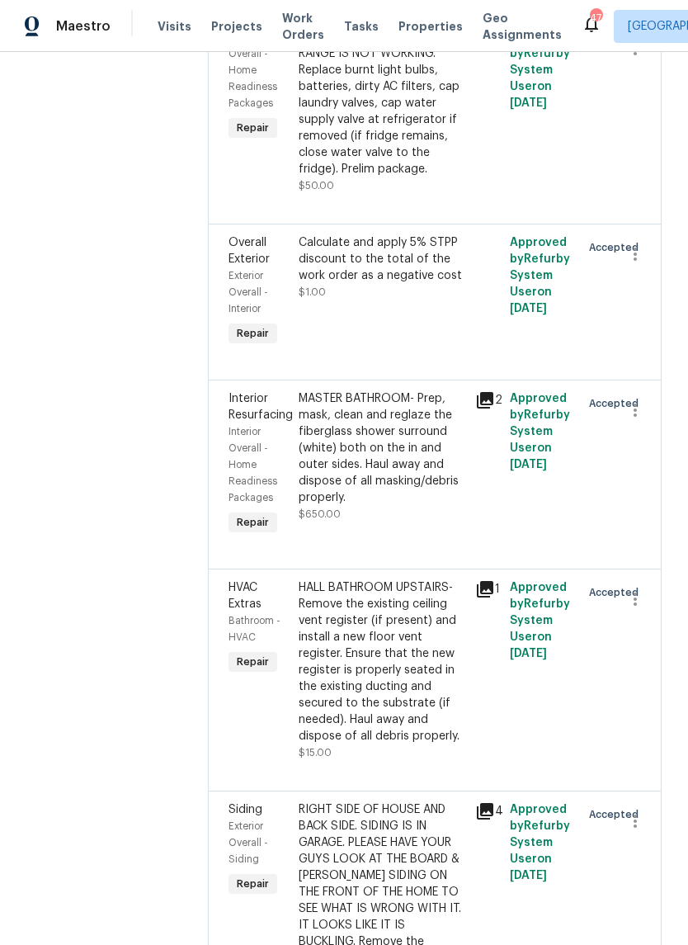
scroll to position [2064, 0]
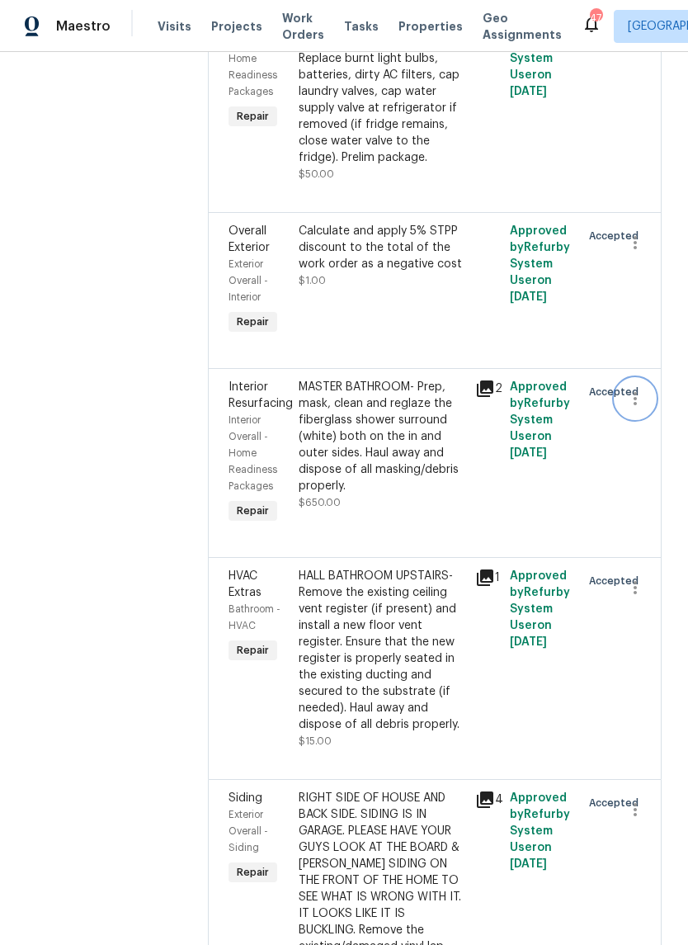
click at [640, 408] on icon "button" at bounding box center [635, 399] width 20 height 20
click at [649, 445] on li "Cancel" at bounding box center [642, 444] width 64 height 27
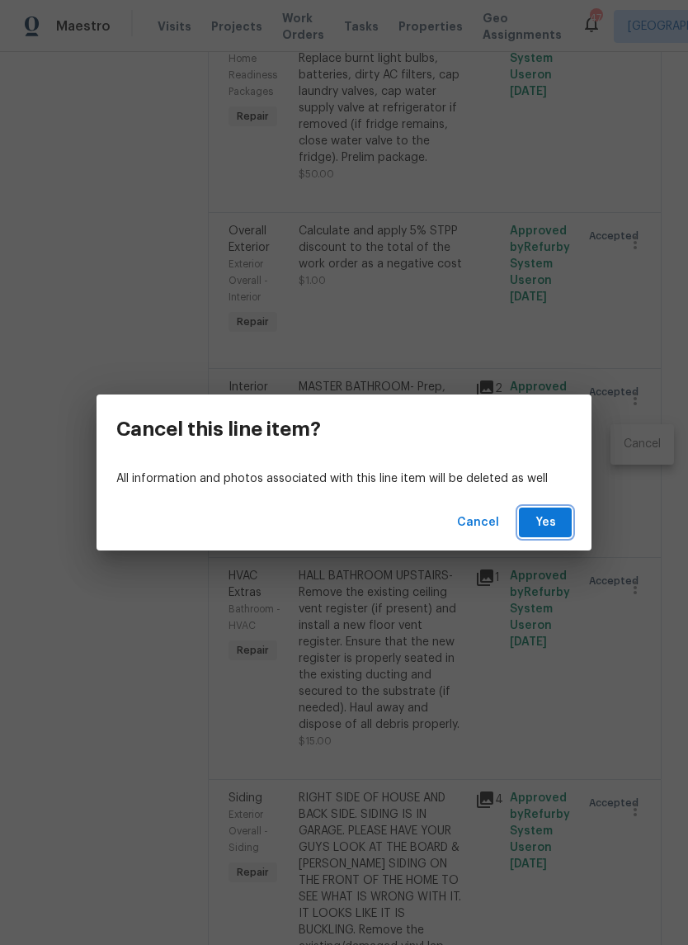
click at [556, 529] on span "Yes" at bounding box center [545, 522] width 26 height 21
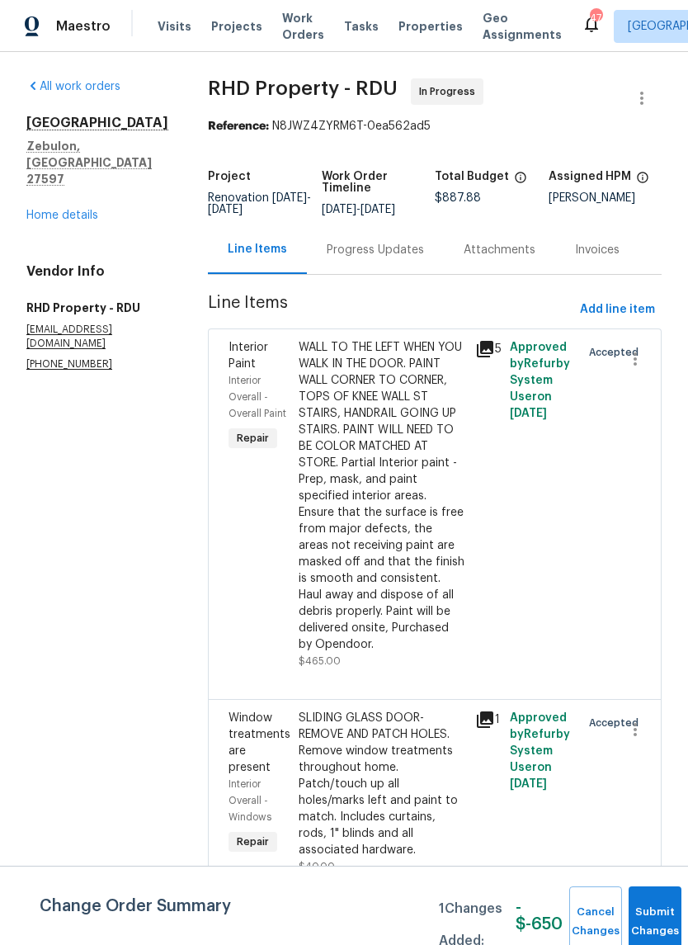
scroll to position [0, 0]
click at [87, 210] on link "Home details" at bounding box center [62, 216] width 72 height 12
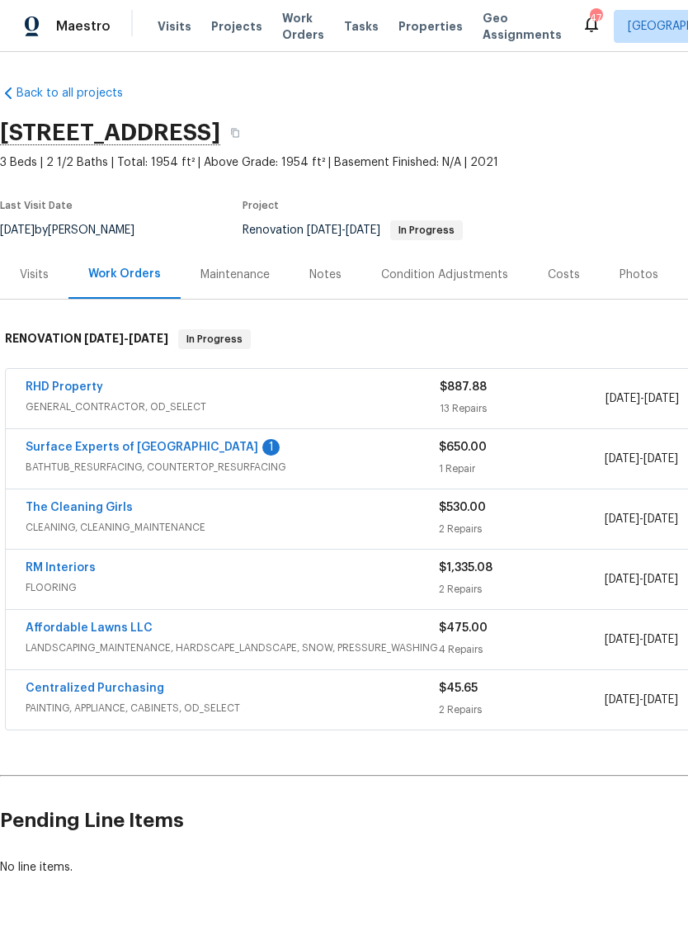
click at [172, 450] on link "Surface Experts of [GEOGRAPHIC_DATA]" at bounding box center [142, 447] width 233 height 12
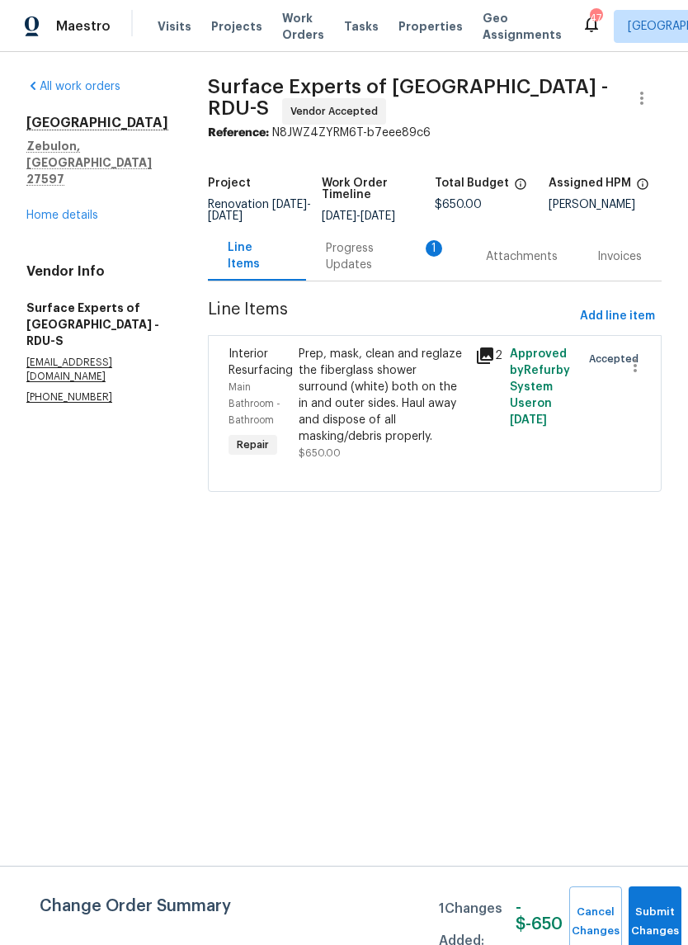
click at [379, 273] on div "Progress Updates 1" at bounding box center [386, 256] width 120 height 33
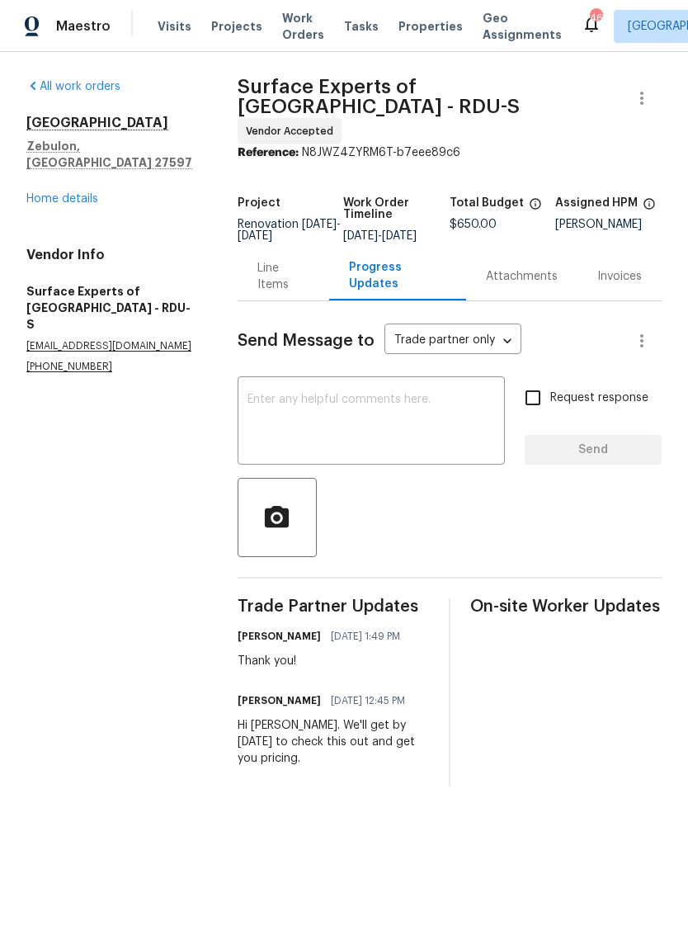
click at [60, 193] on link "Home details" at bounding box center [62, 199] width 72 height 12
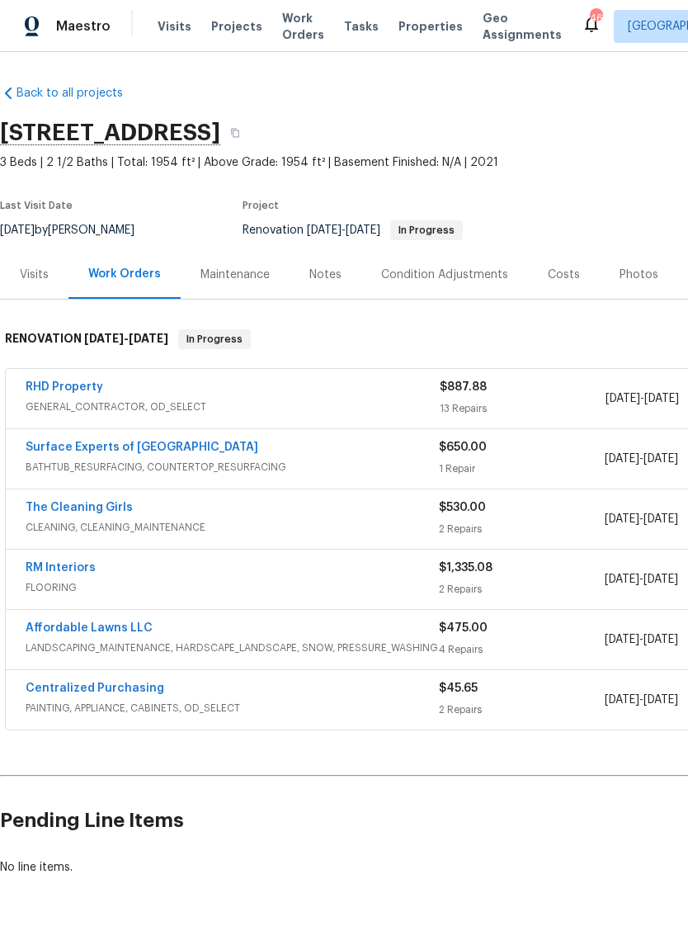
click at [559, 276] on div "Costs" at bounding box center [564, 274] width 32 height 16
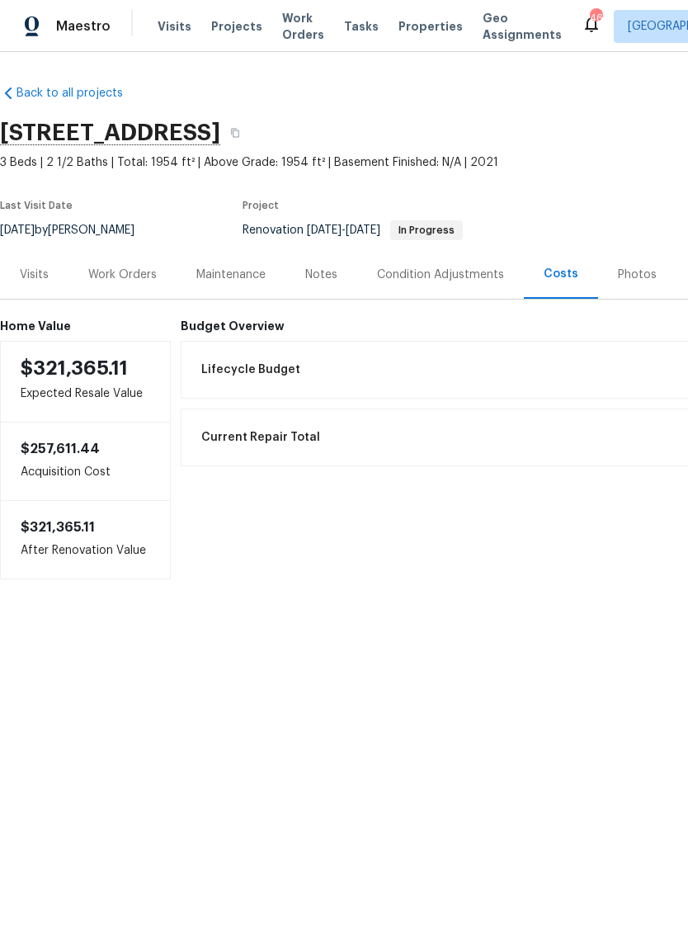
click at [42, 281] on div "Visits" at bounding box center [34, 274] width 29 height 16
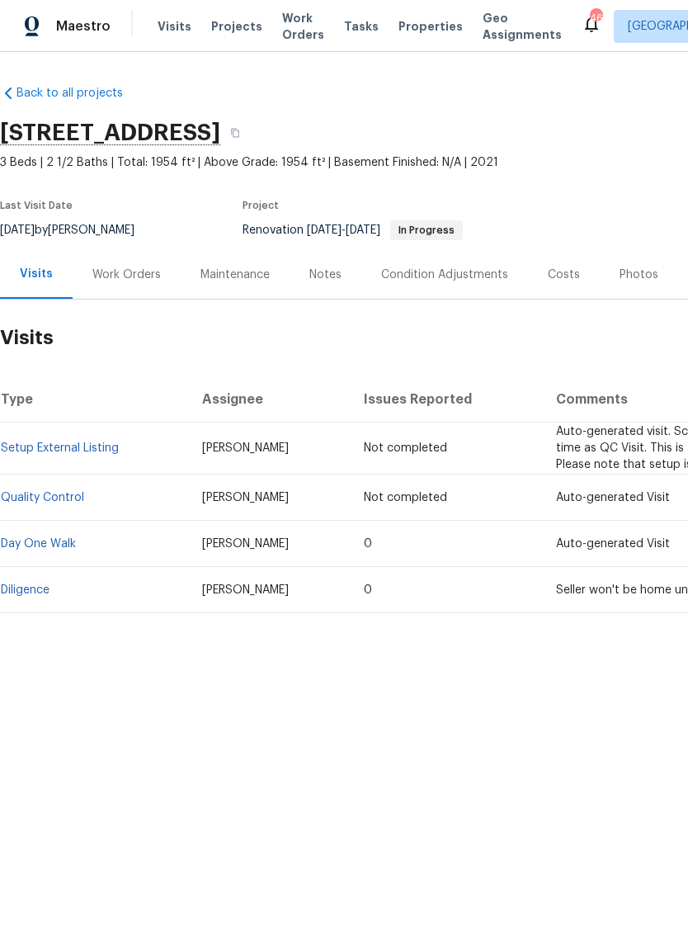
click at [128, 285] on div "Work Orders" at bounding box center [127, 274] width 108 height 49
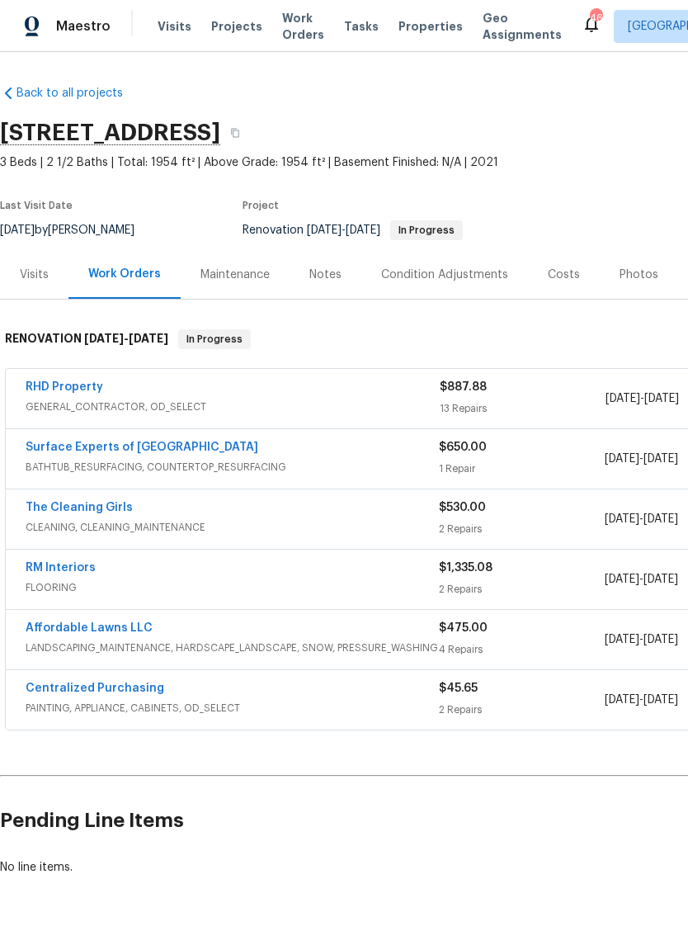
click at [313, 268] on div "Notes" at bounding box center [325, 274] width 32 height 16
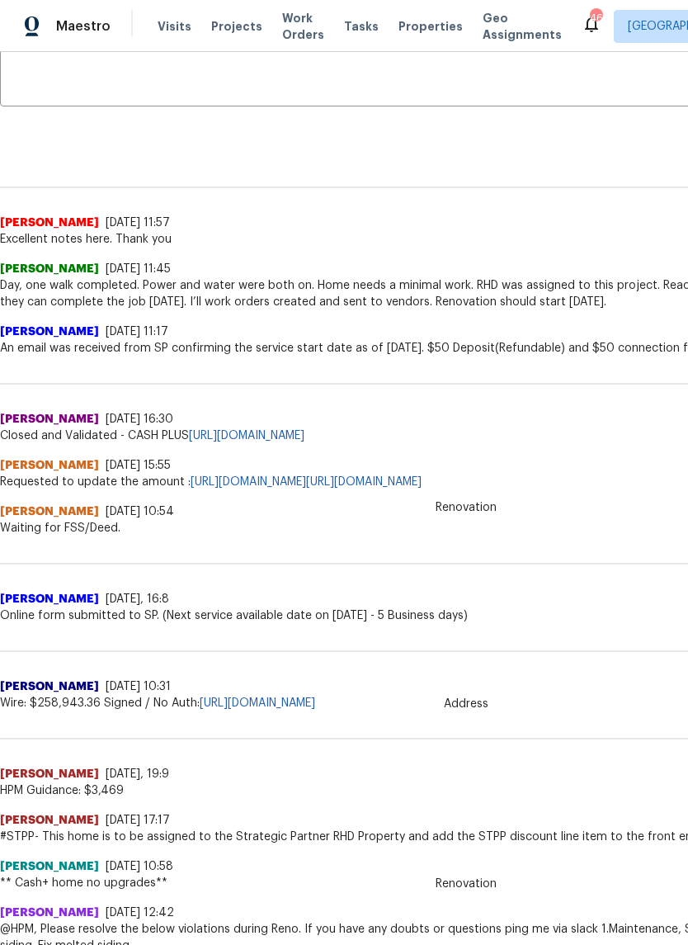
scroll to position [318, 0]
